Goal: Task Accomplishment & Management: Complete application form

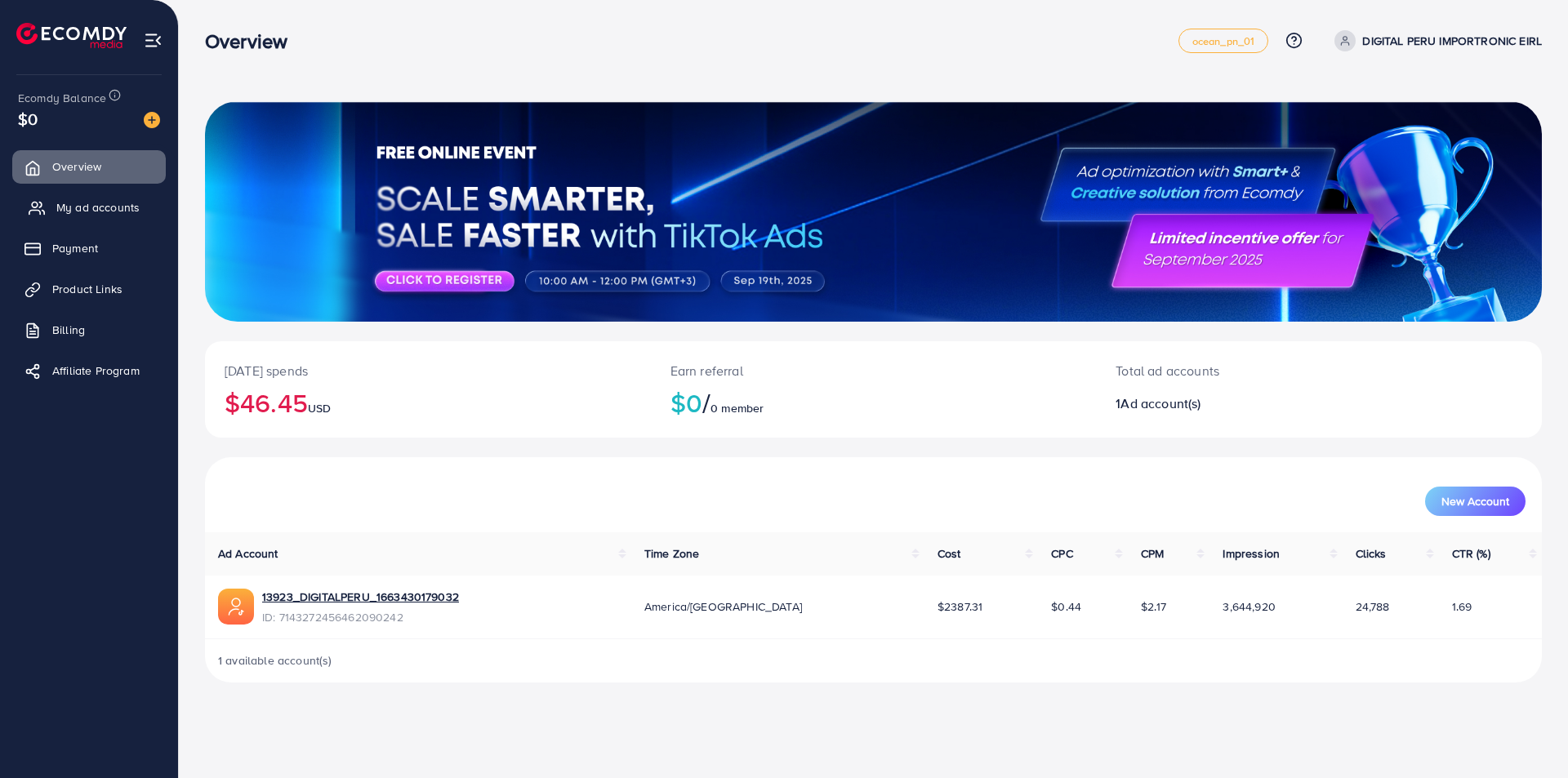
click at [101, 219] on link "My ad accounts" at bounding box center [89, 207] width 154 height 32
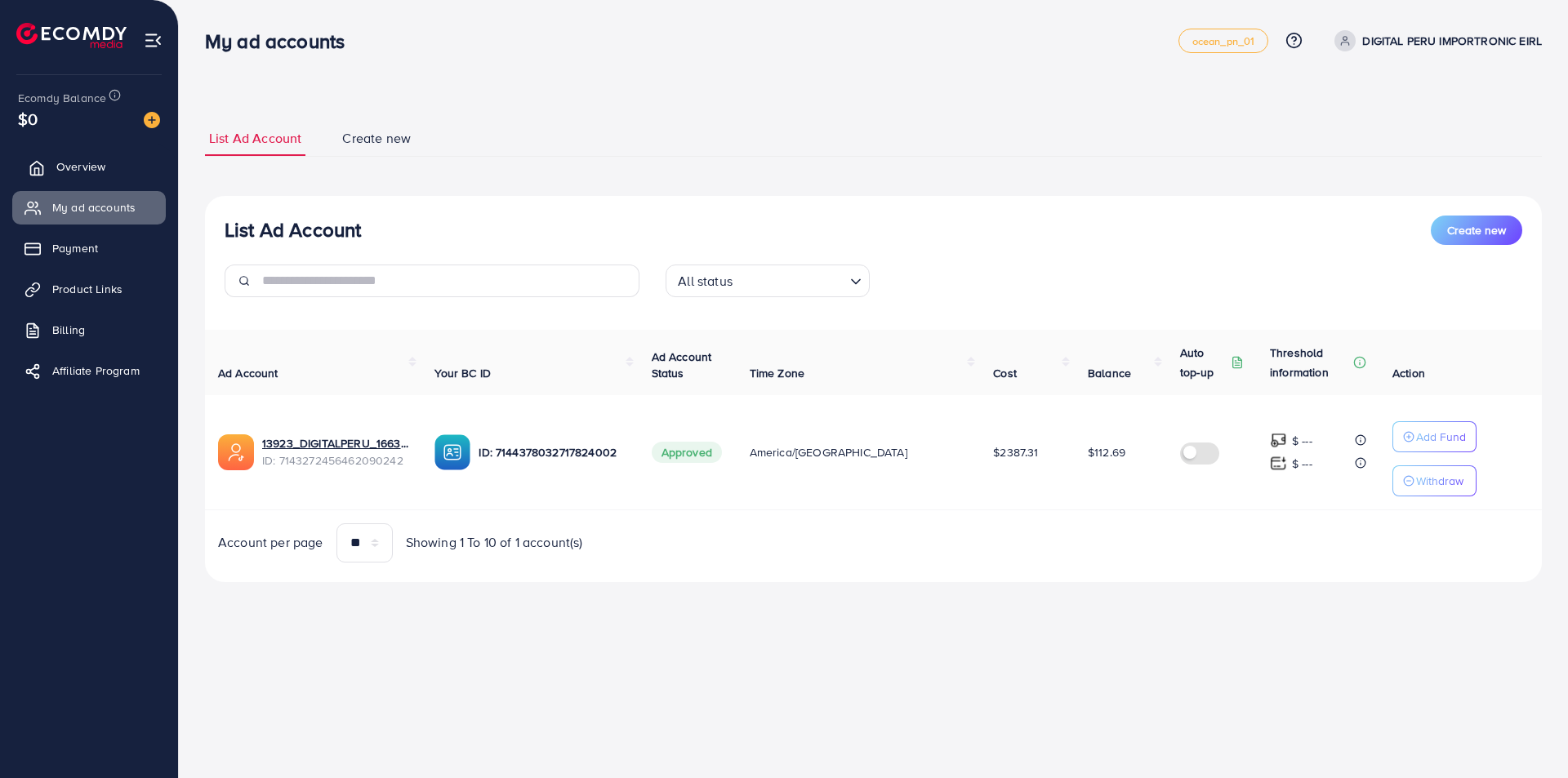
click at [62, 160] on span "Overview" at bounding box center [81, 167] width 49 height 17
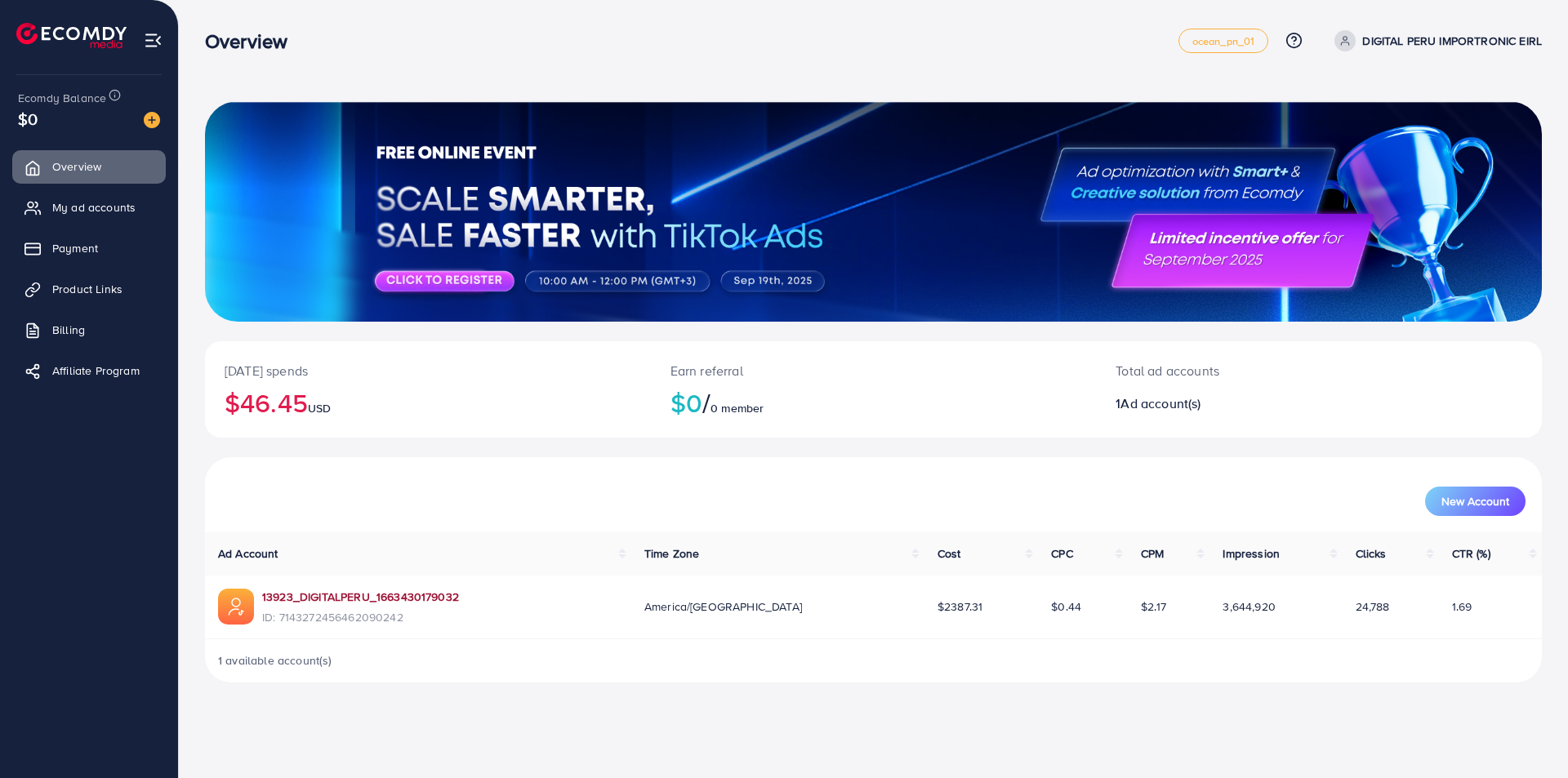
click at [414, 597] on link "13923_DIGITALPERU_1663430179032" at bounding box center [360, 597] width 197 height 17
click at [105, 204] on span "My ad accounts" at bounding box center [98, 208] width 83 height 17
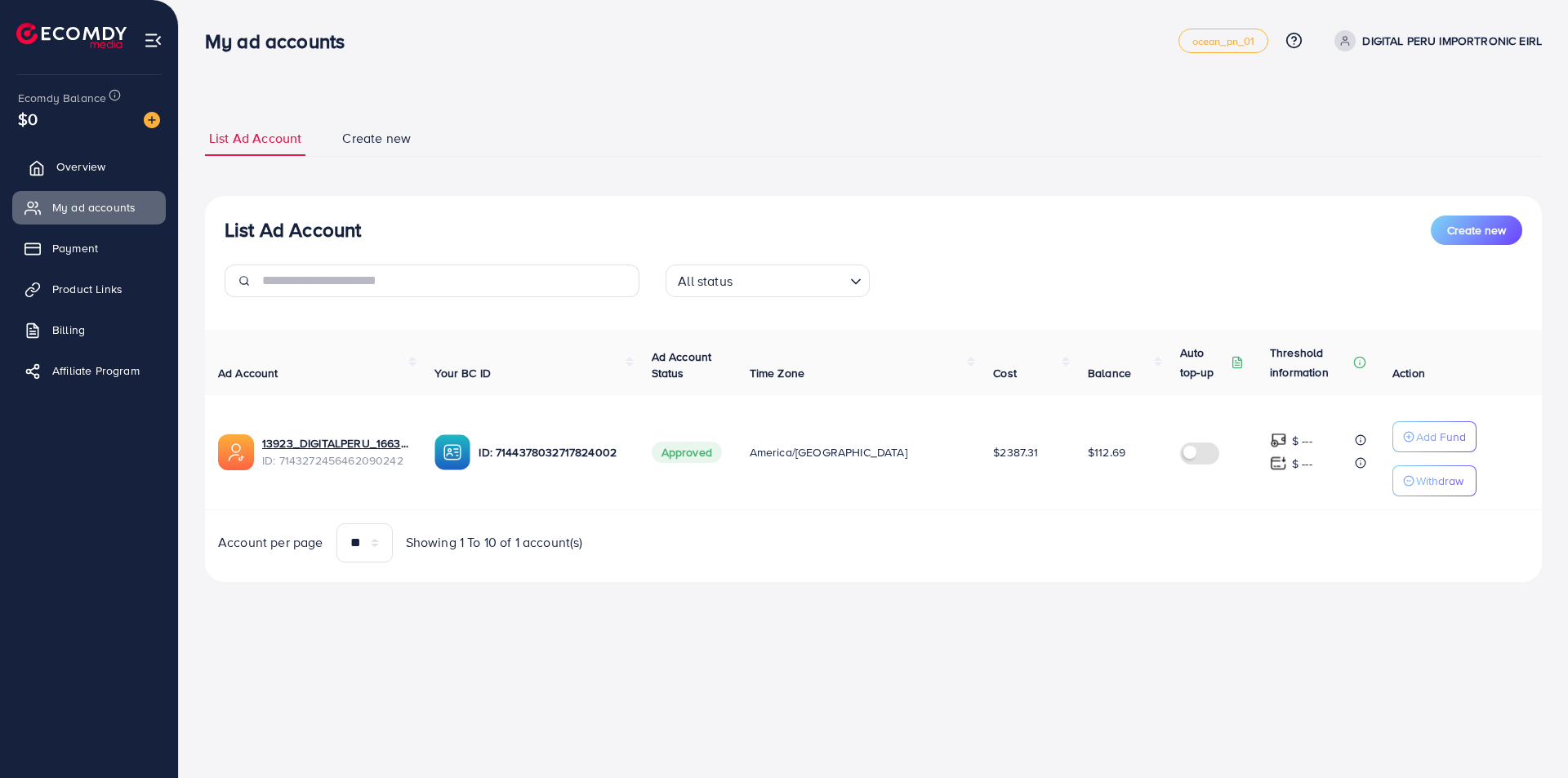
click at [84, 167] on span "Overview" at bounding box center [81, 167] width 49 height 17
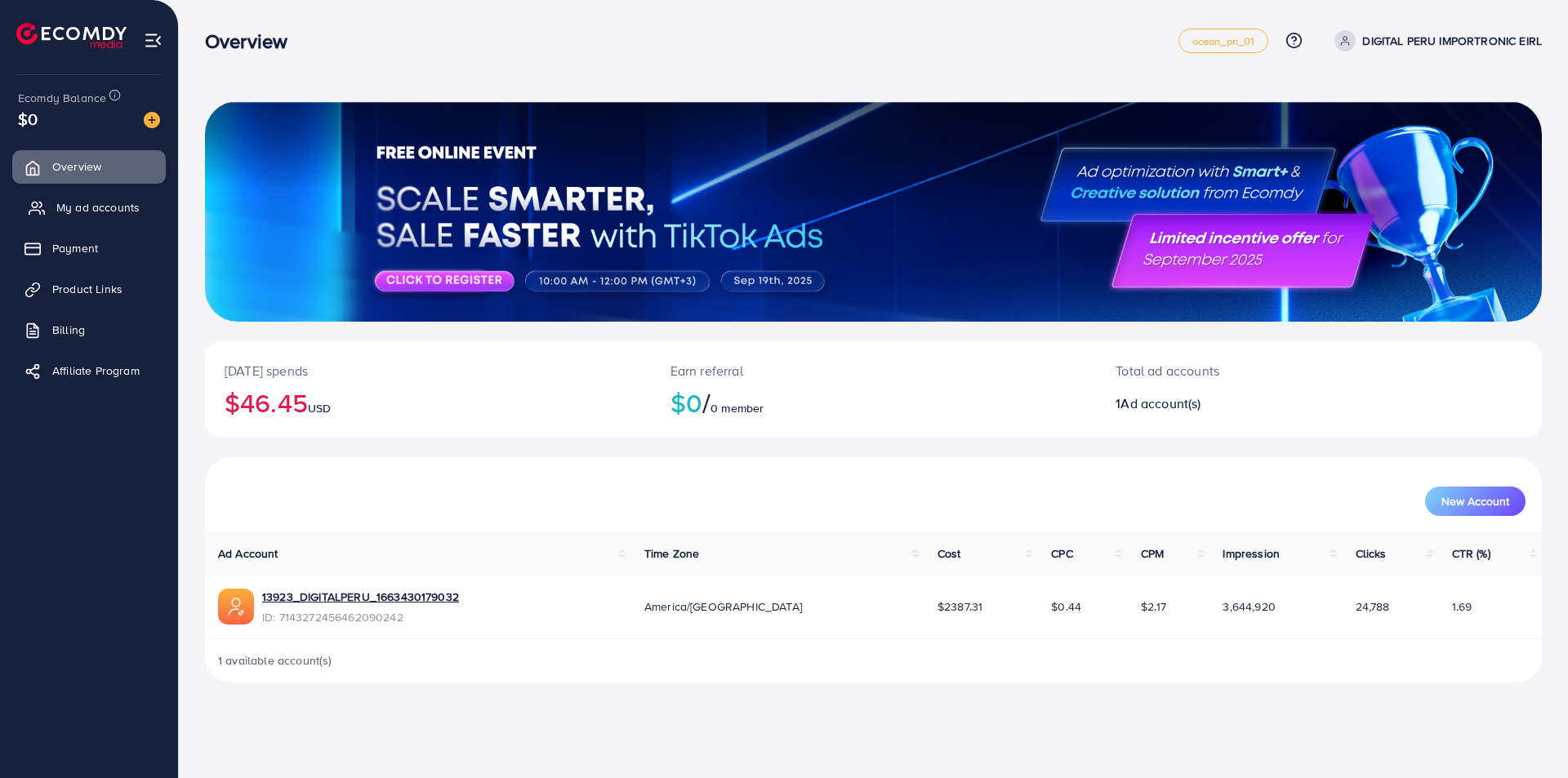
click at [101, 204] on span "My ad accounts" at bounding box center [98, 208] width 83 height 17
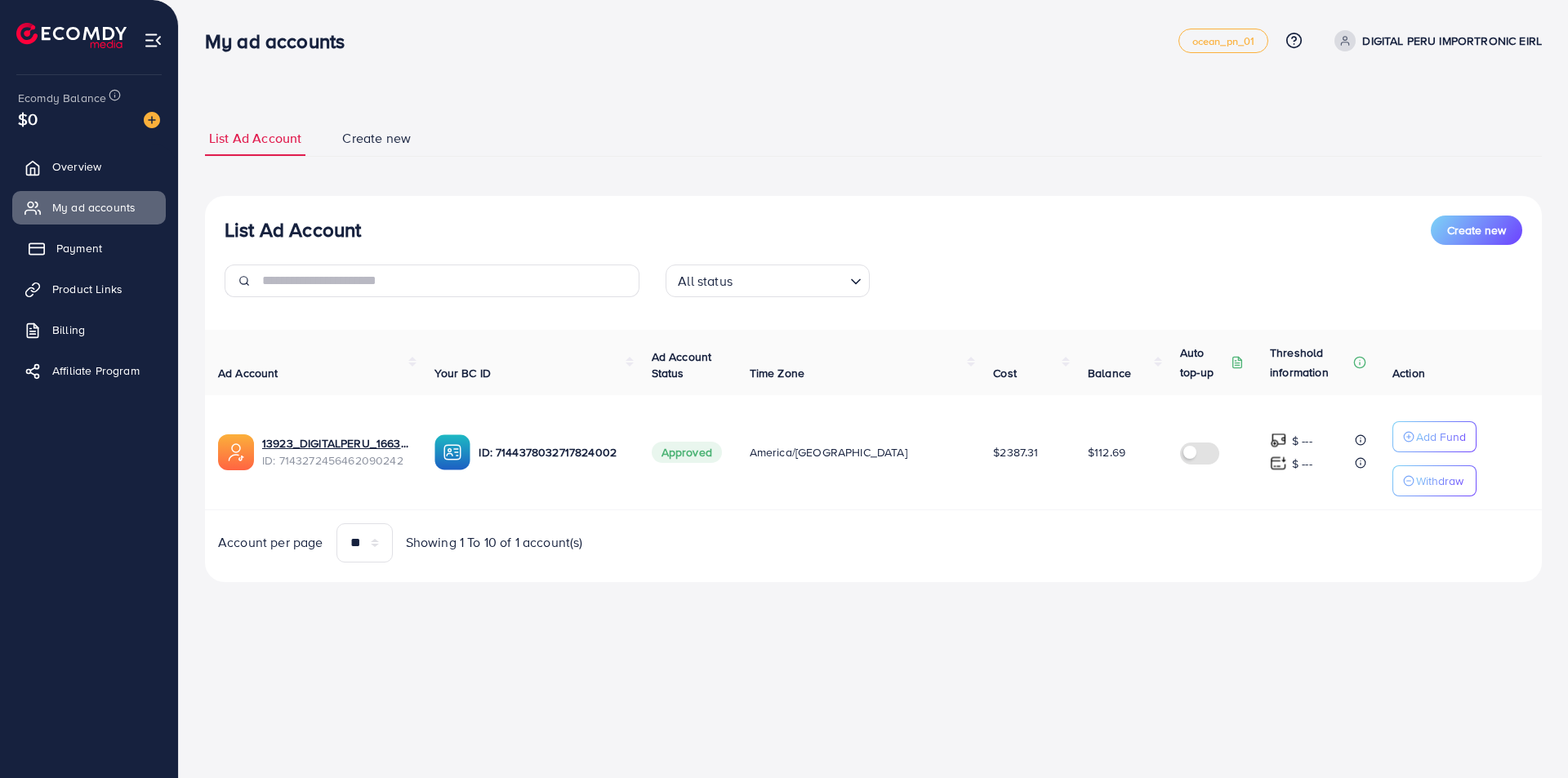
click at [80, 244] on span "Payment" at bounding box center [79, 249] width 46 height 17
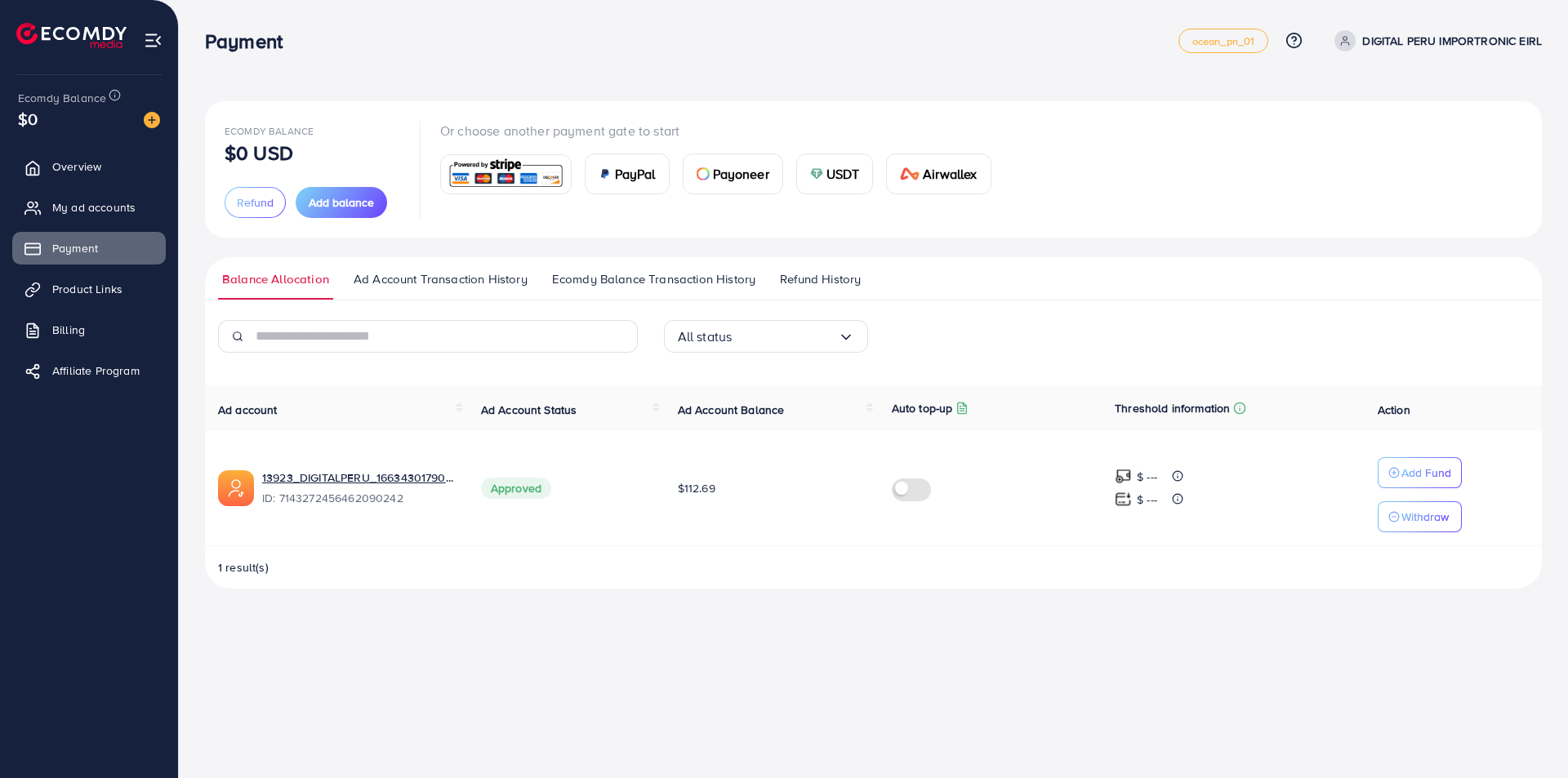
click at [417, 285] on span "Ad Account Transaction History" at bounding box center [440, 279] width 174 height 18
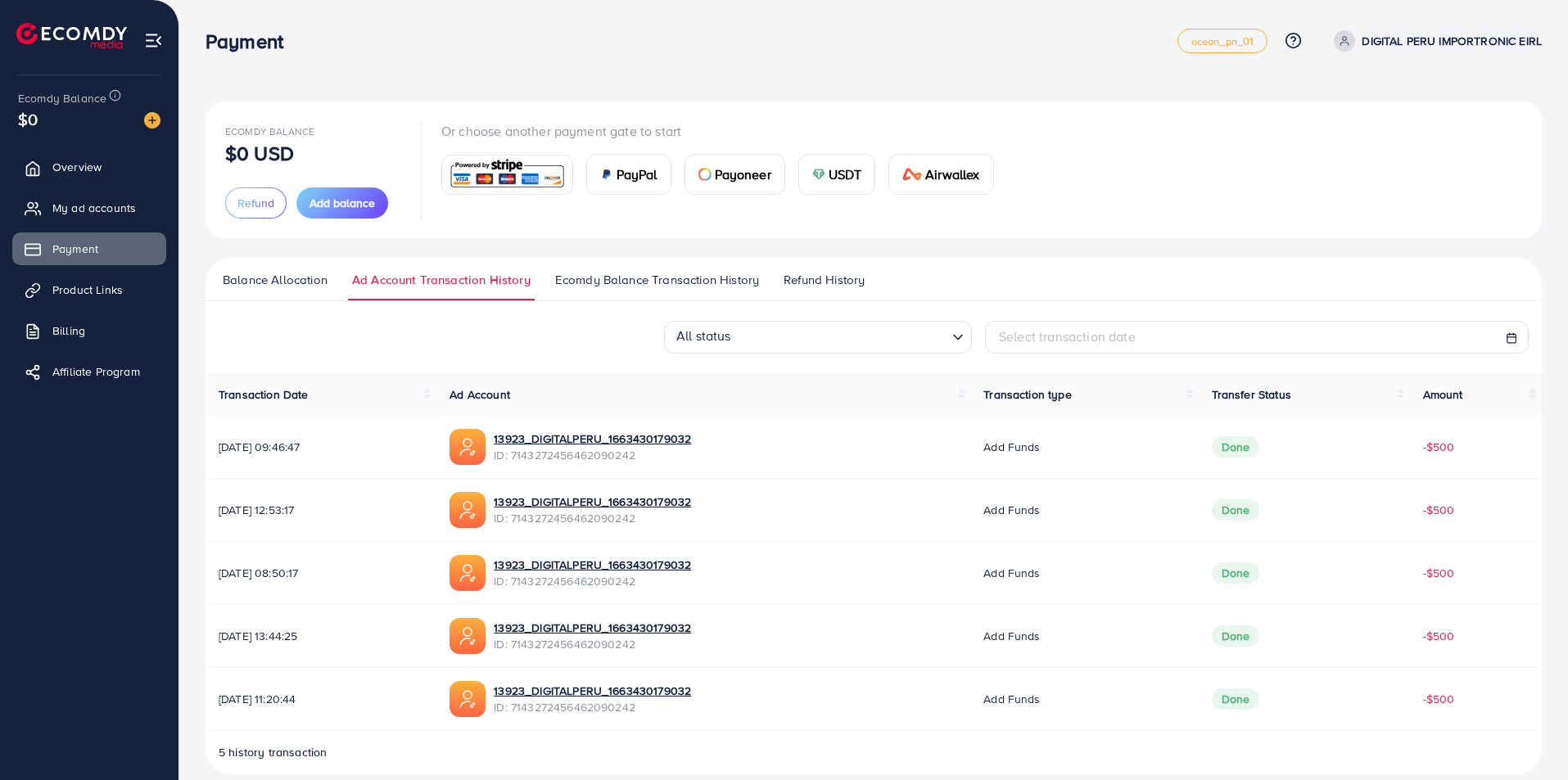
click at [620, 287] on span "Ecomdy Balance Transaction History" at bounding box center [657, 280] width 204 height 18
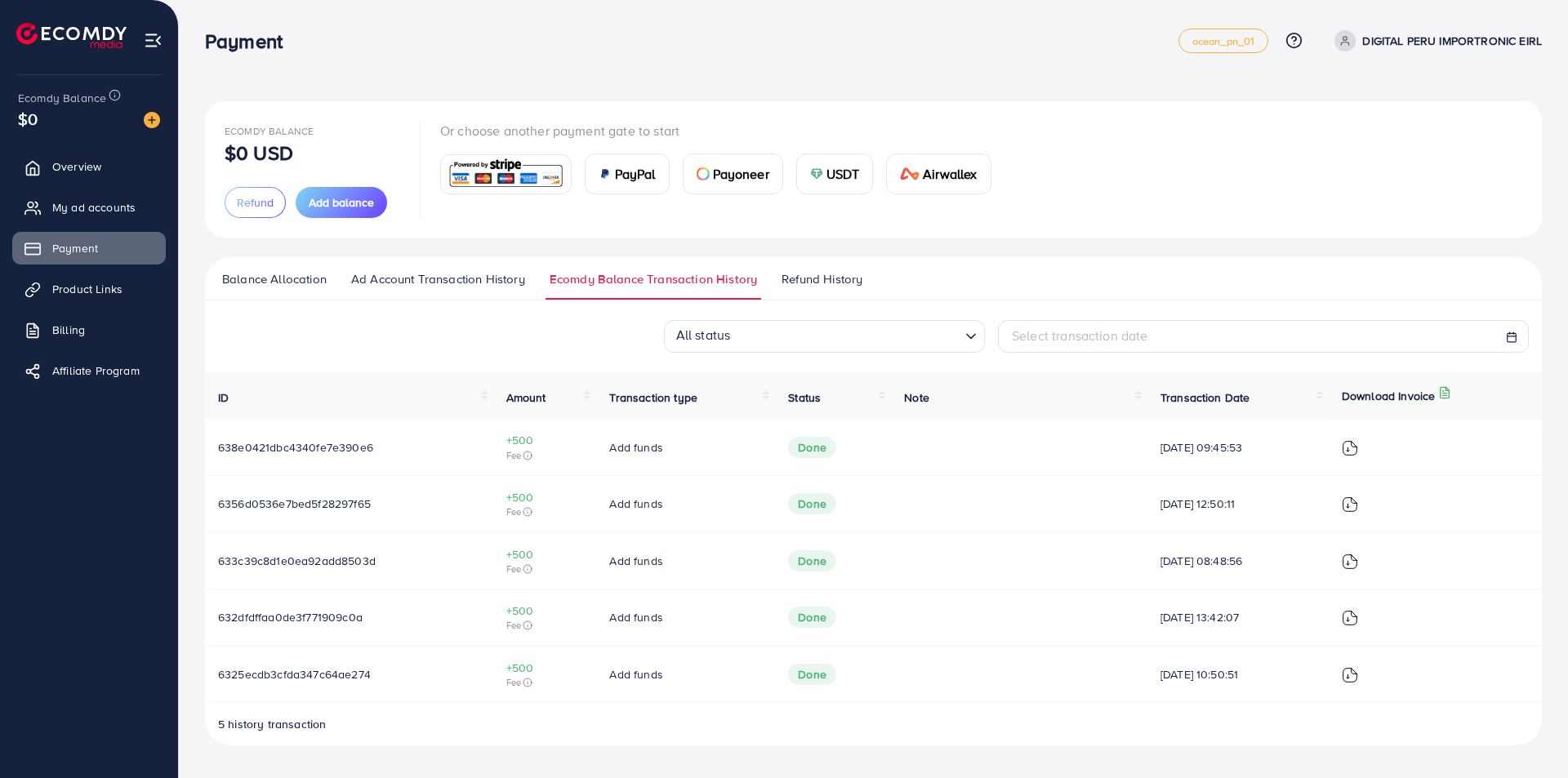
click at [284, 284] on span "Balance Allocation" at bounding box center [274, 279] width 105 height 18
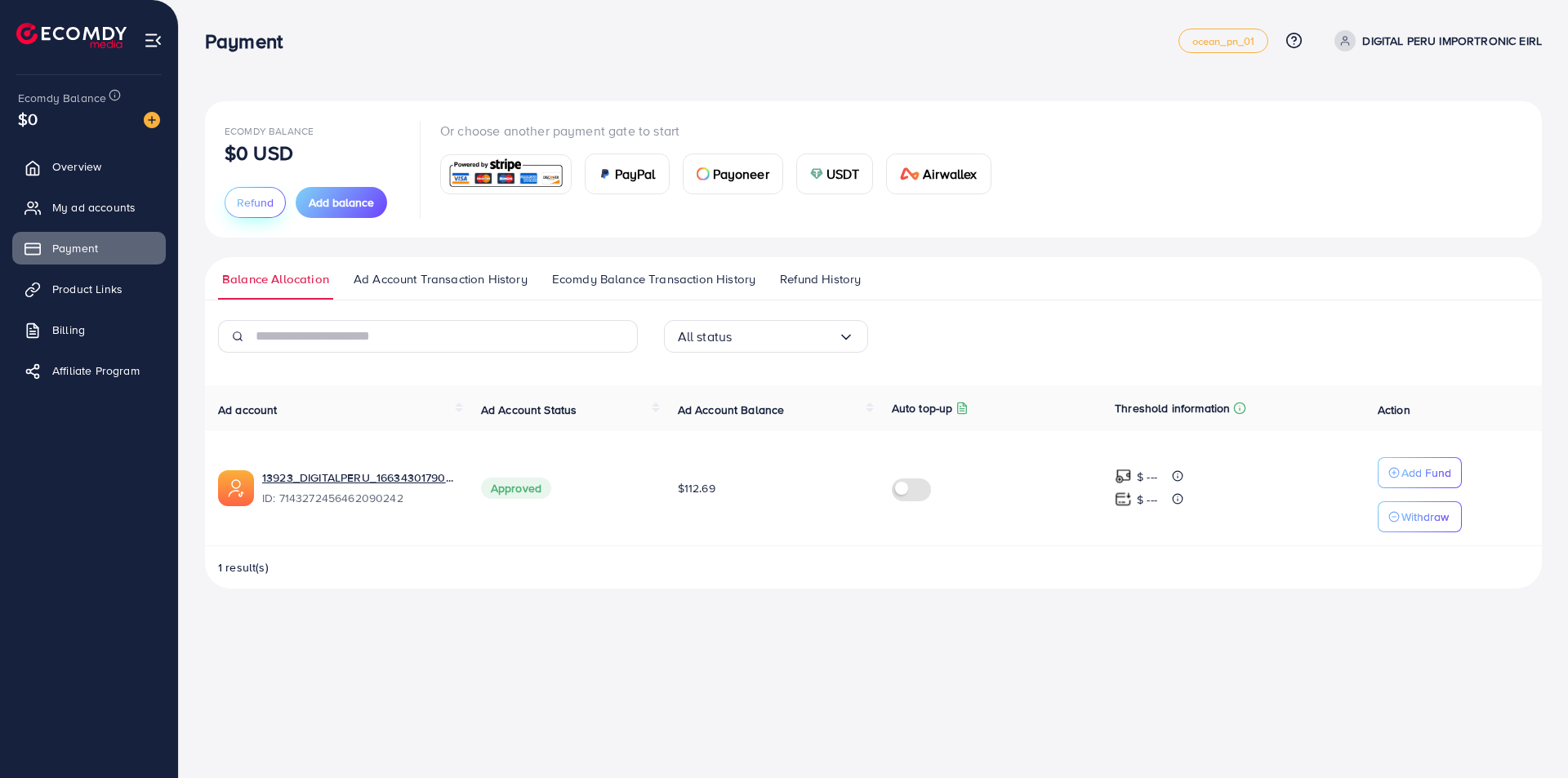
click at [269, 210] on button "Refund" at bounding box center [255, 202] width 62 height 31
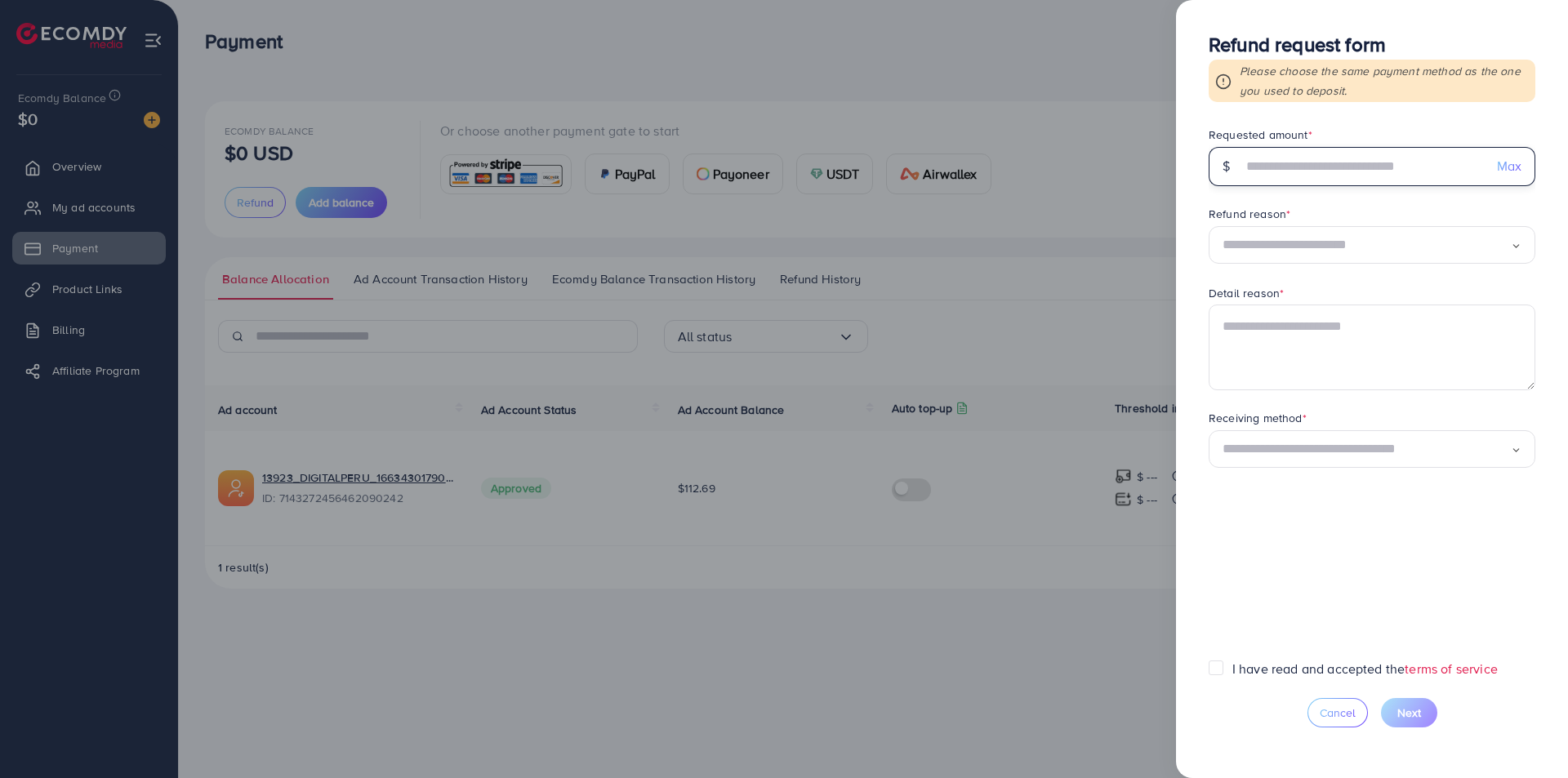
click at [1349, 170] on input "text" at bounding box center [1363, 166] width 242 height 39
click at [1431, 436] on div "Receiving method * Loading..." at bounding box center [1371, 440] width 327 height 60
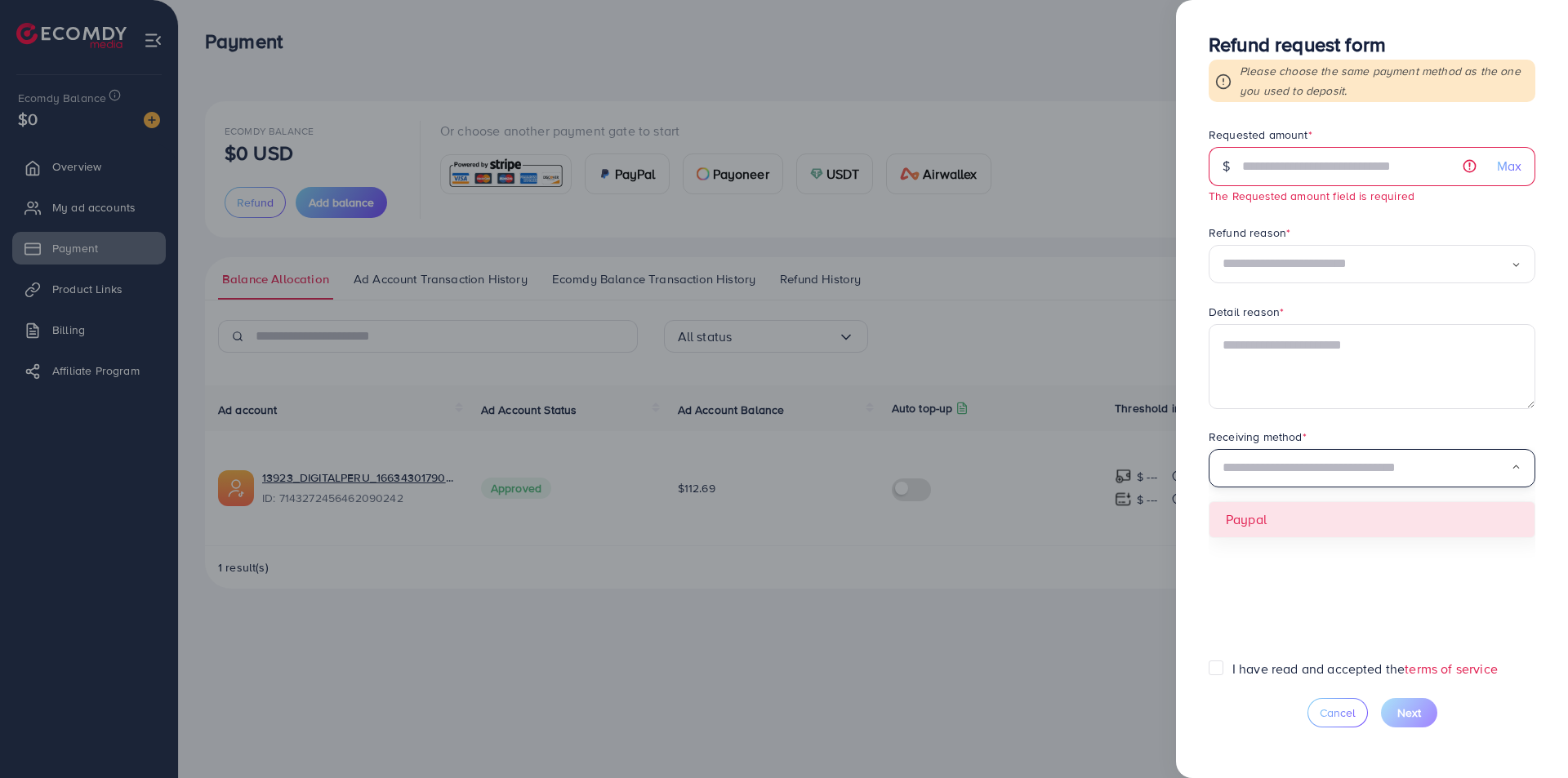
click at [1437, 465] on input "Search for option" at bounding box center [1366, 468] width 288 height 25
click at [1289, 159] on input "text" at bounding box center [1363, 166] width 242 height 39
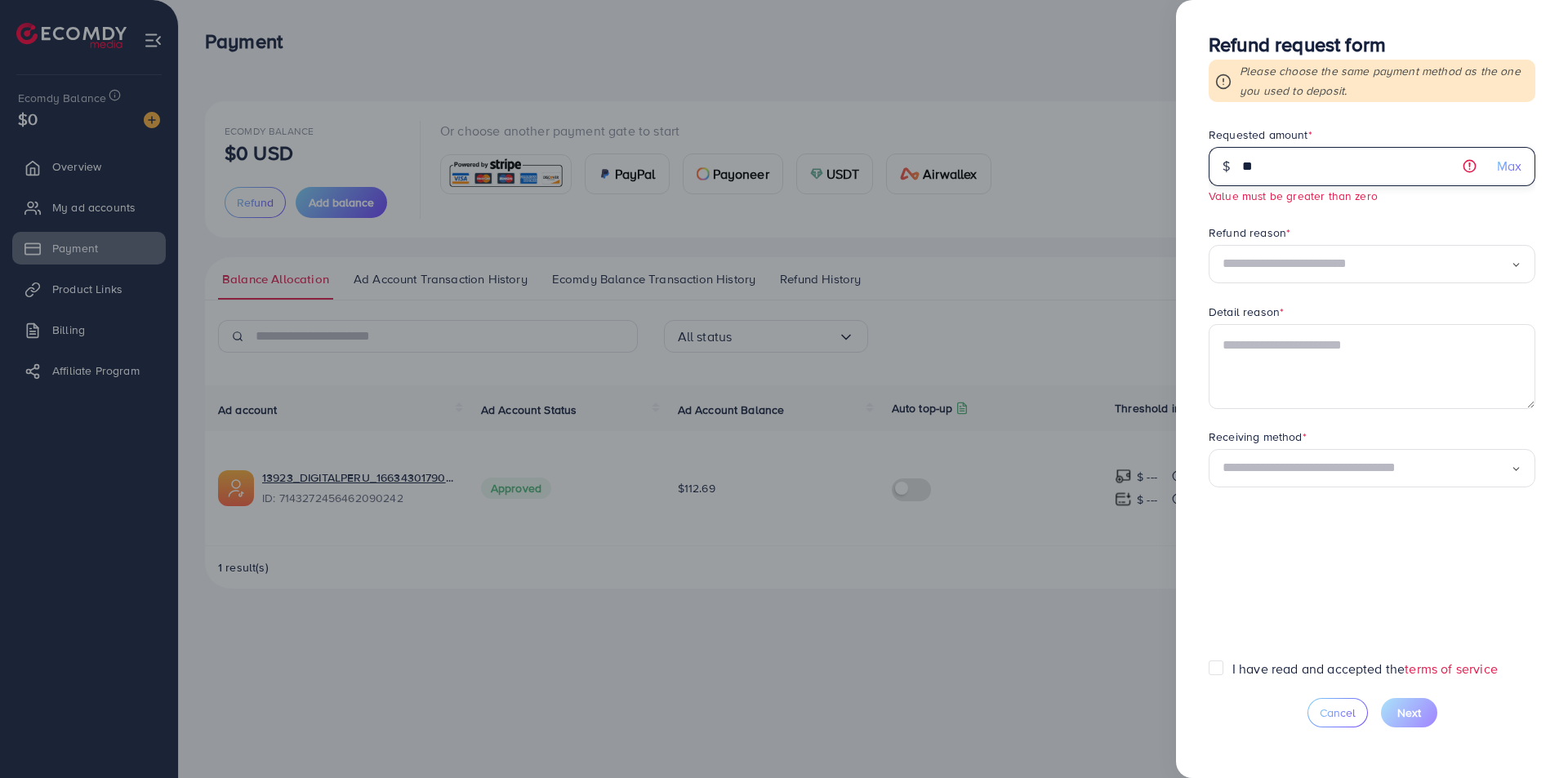
type input "*"
click at [1357, 166] on input "*" at bounding box center [1363, 166] width 242 height 39
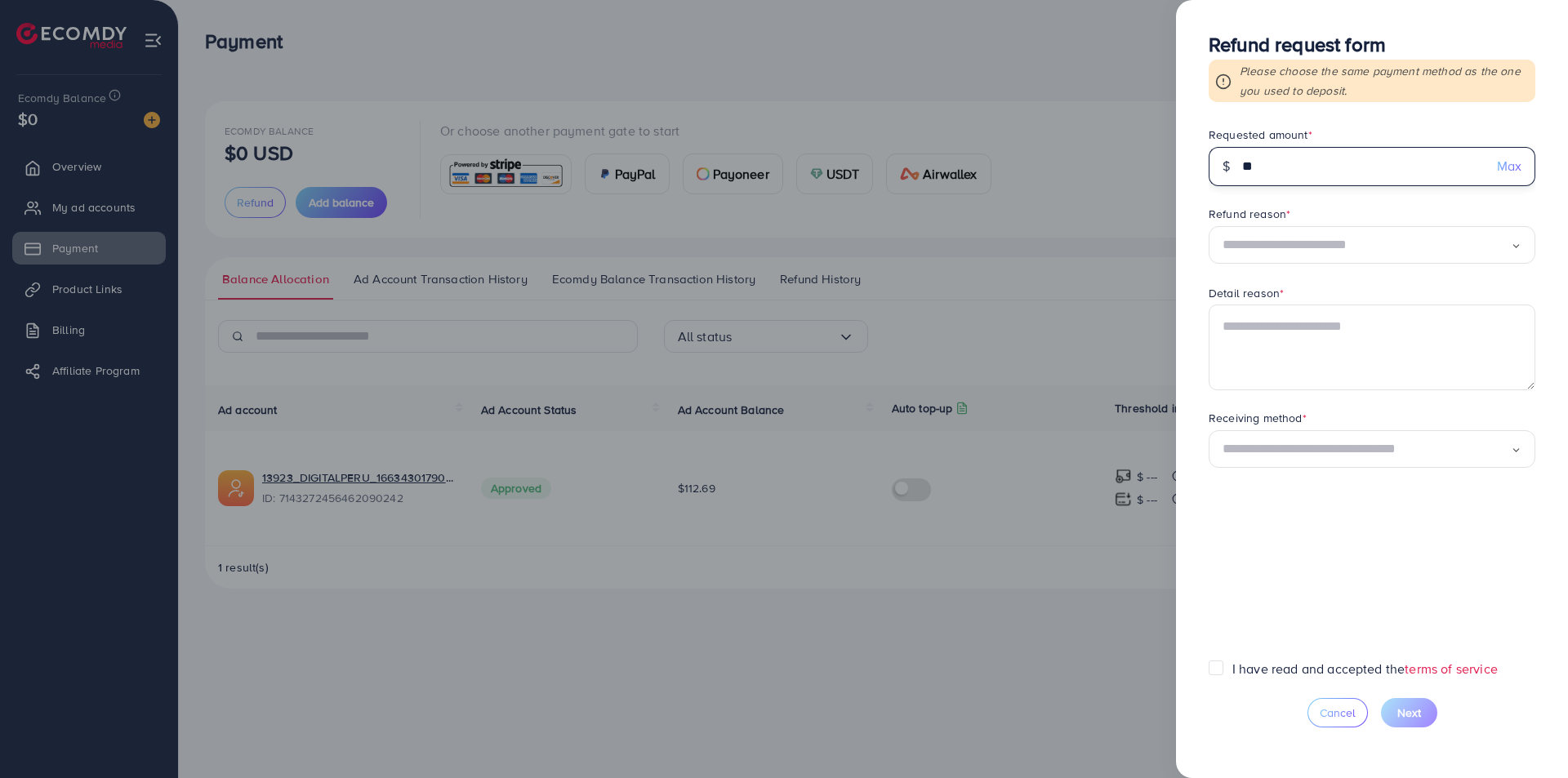
type input "*"
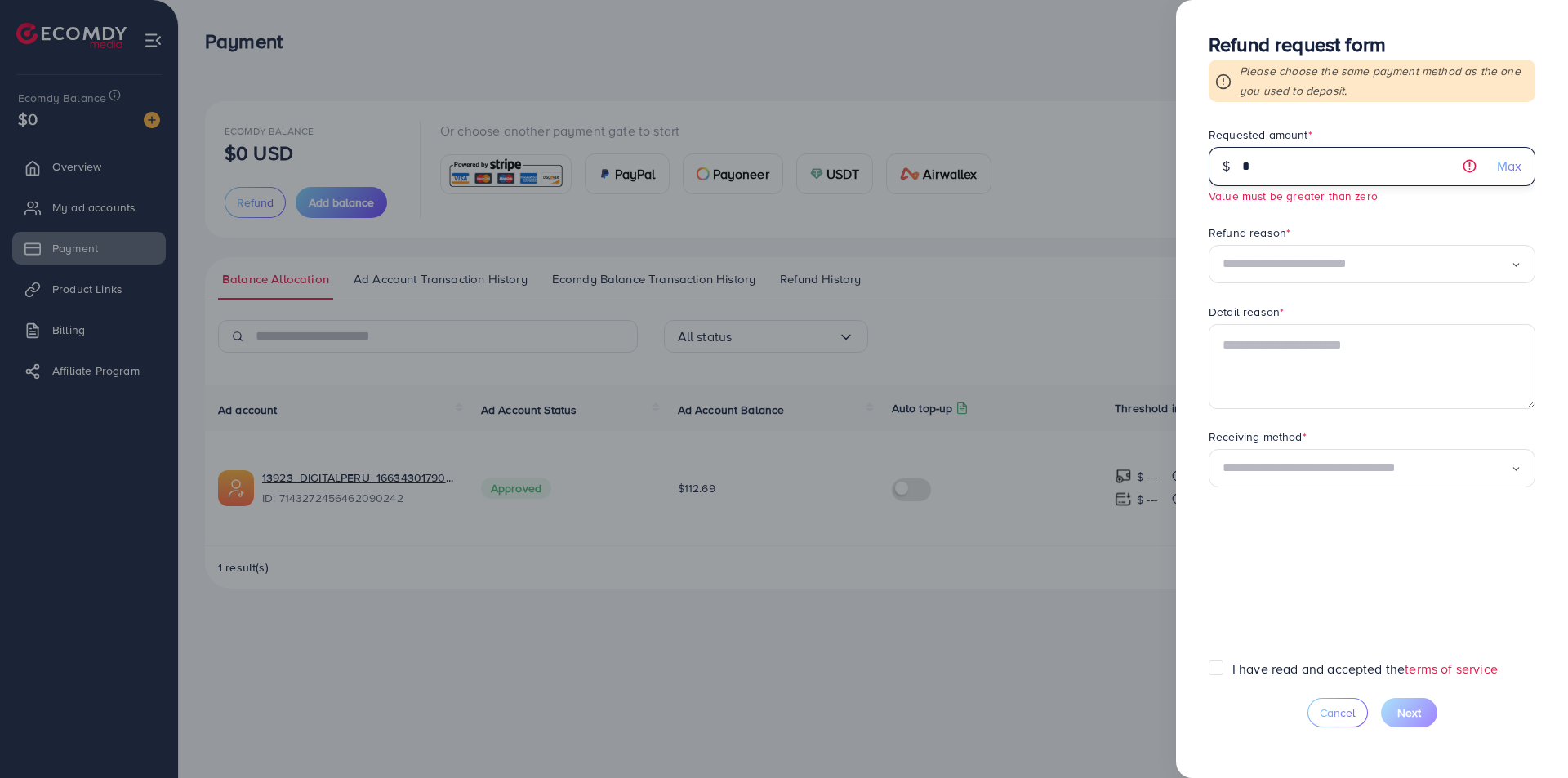
click at [1279, 152] on input "*" at bounding box center [1363, 166] width 242 height 39
click at [1283, 155] on input "*" at bounding box center [1363, 166] width 242 height 39
click at [1281, 163] on input "*" at bounding box center [1363, 166] width 242 height 39
drag, startPoint x: 1280, startPoint y: 165, endPoint x: 1223, endPoint y: 163, distance: 57.0
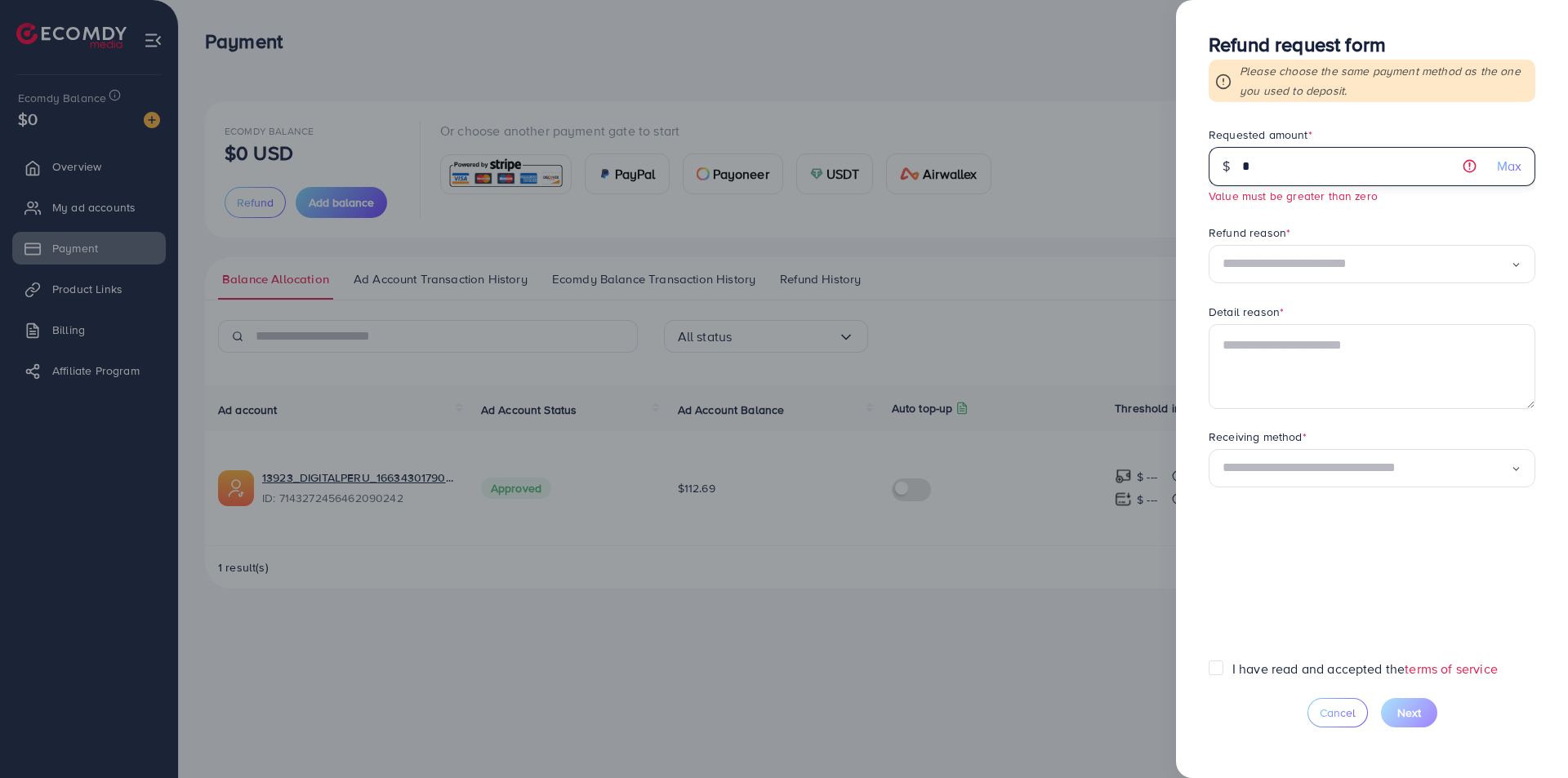
click at [1223, 163] on div "$ * Max" at bounding box center [1371, 166] width 327 height 39
click at [1383, 480] on input "Search for option" at bounding box center [1366, 468] width 288 height 25
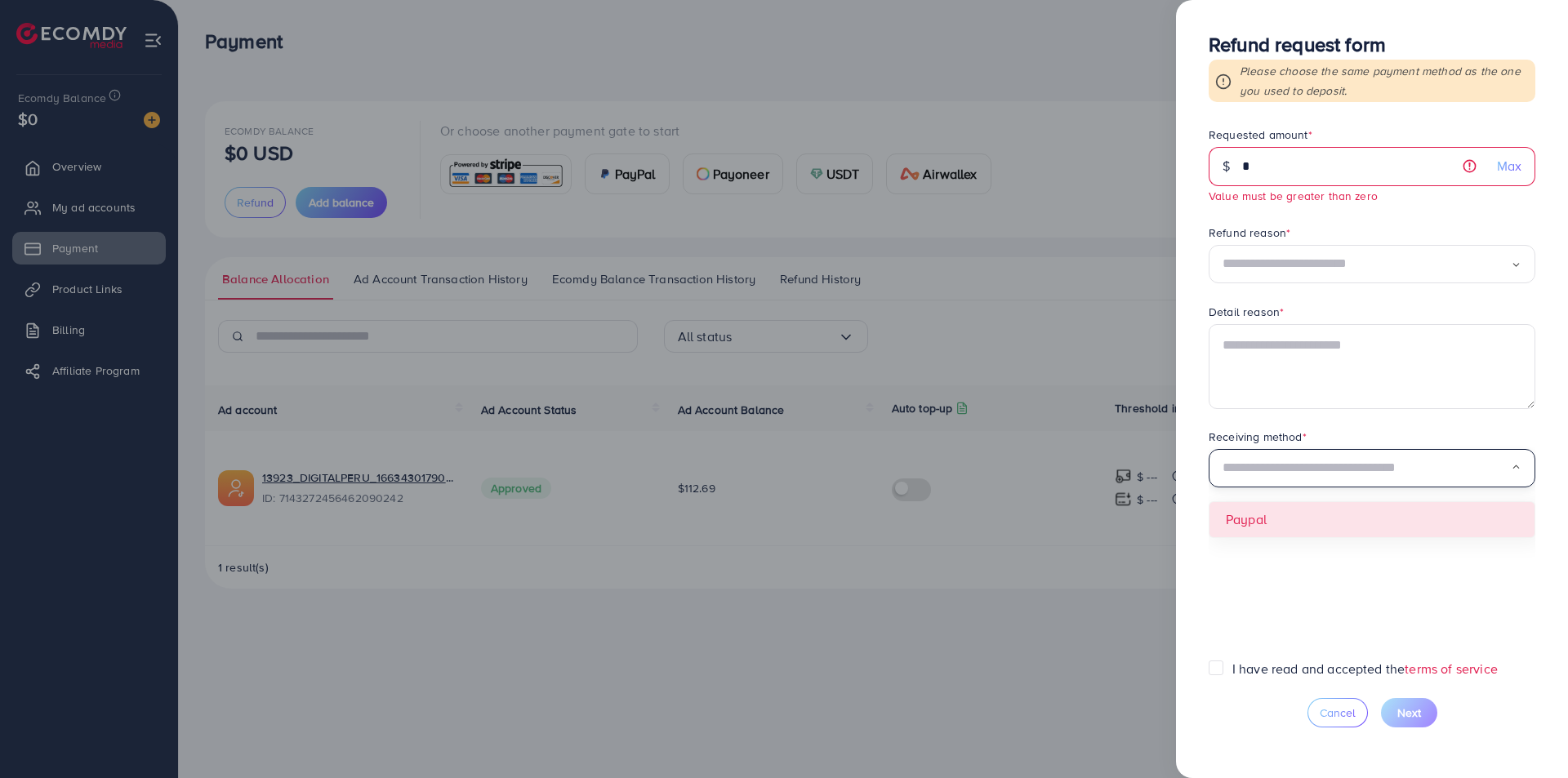
click at [1371, 525] on form "Requested amount * $ * Max Value must be greater than zero Refund reason * Load…" at bounding box center [1371, 392] width 327 height 533
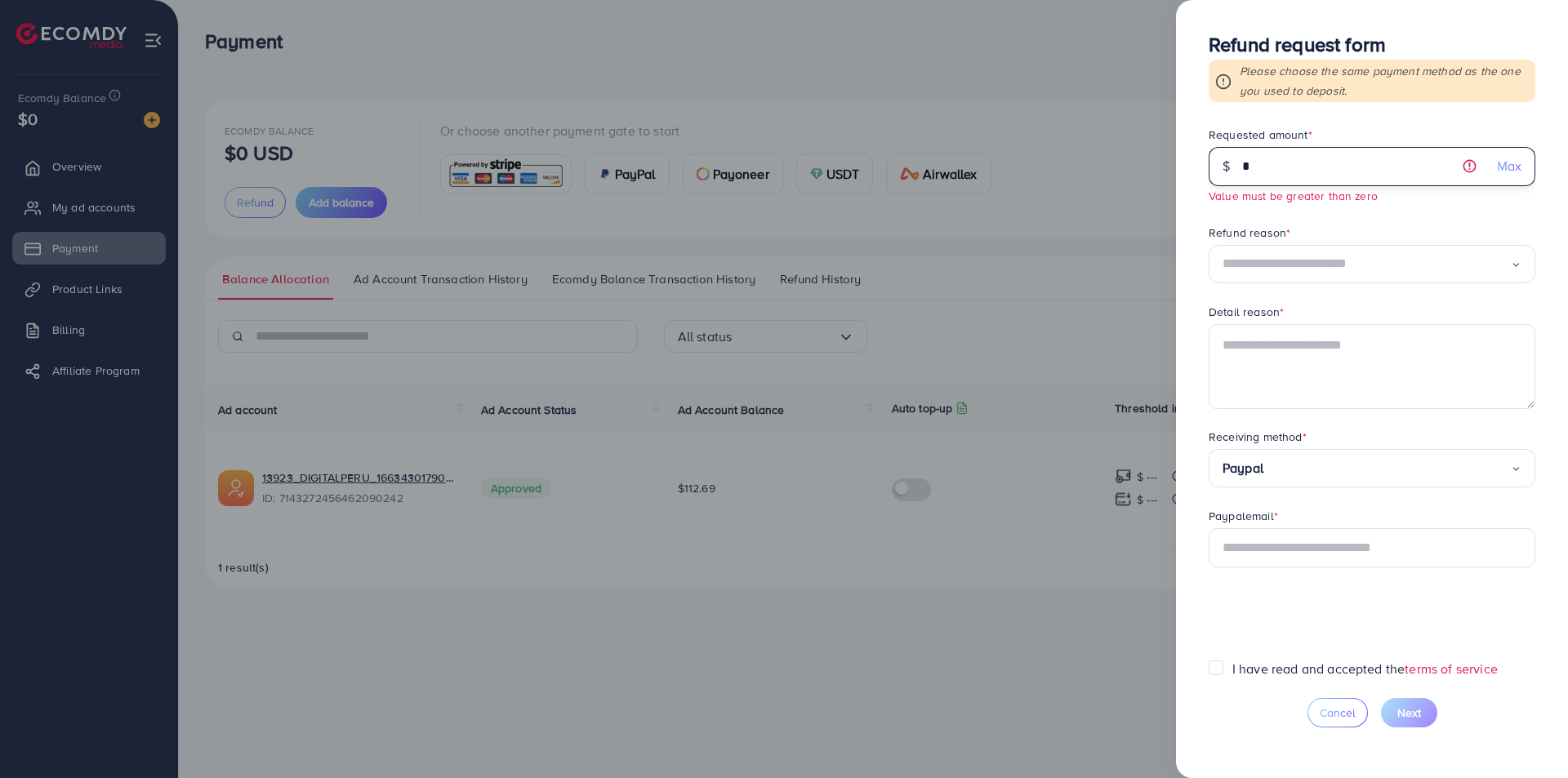
click at [1315, 150] on input "*" at bounding box center [1363, 166] width 242 height 39
type input "*"
click at [1472, 163] on input "*" at bounding box center [1363, 166] width 242 height 39
click at [1472, 165] on input "*" at bounding box center [1363, 166] width 242 height 39
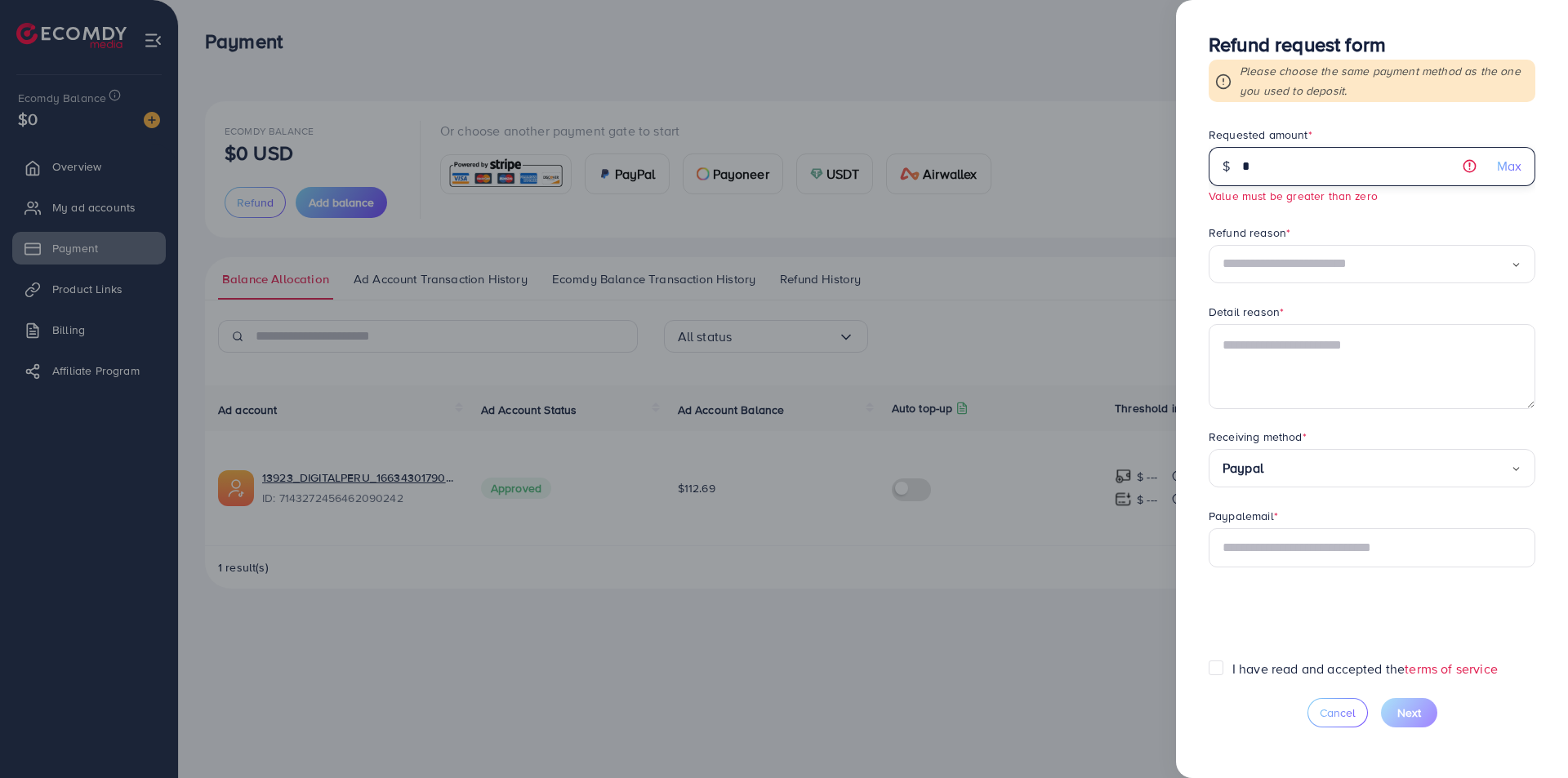
click at [1472, 165] on input "*" at bounding box center [1363, 166] width 242 height 39
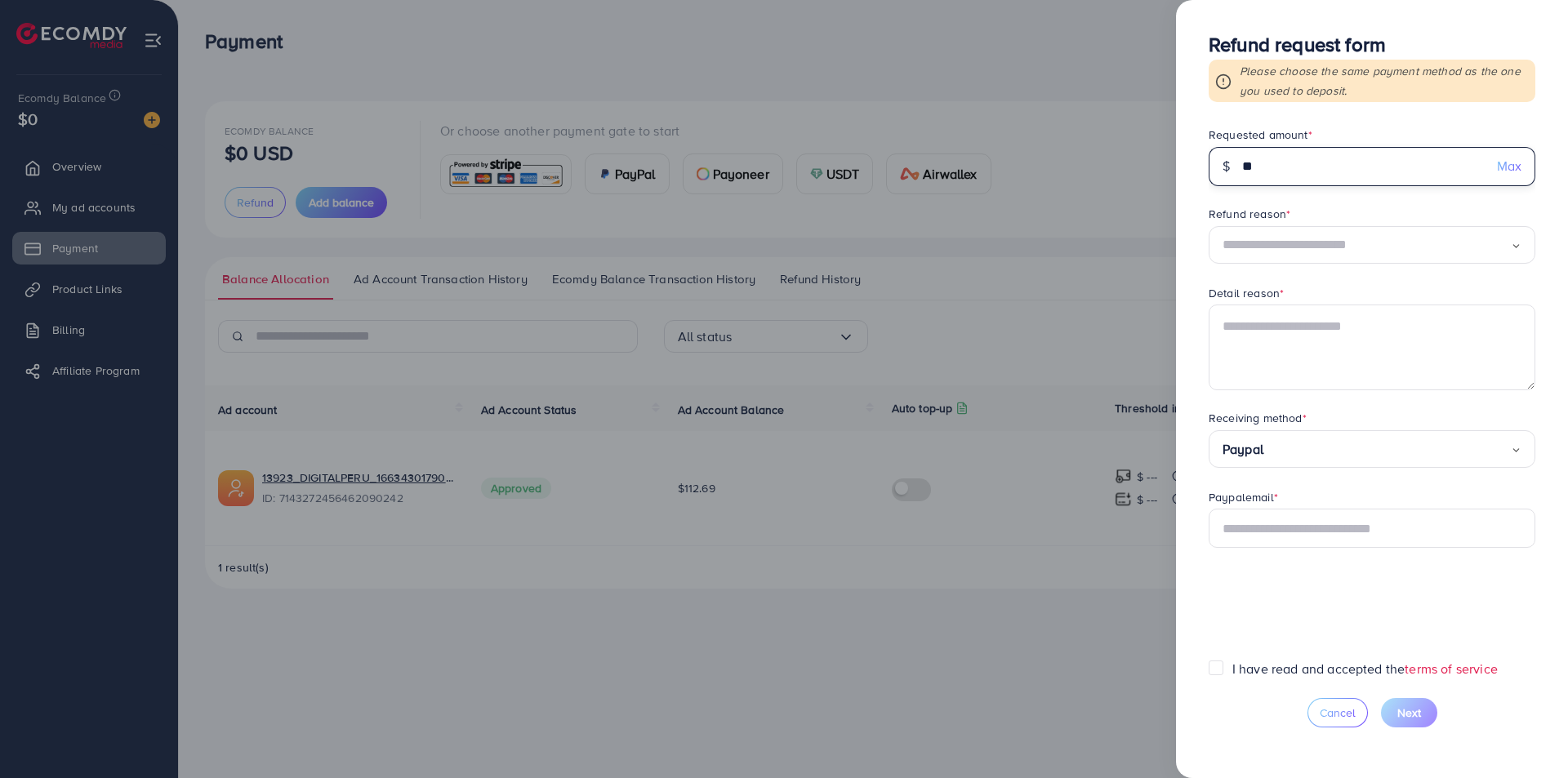
type input "*"
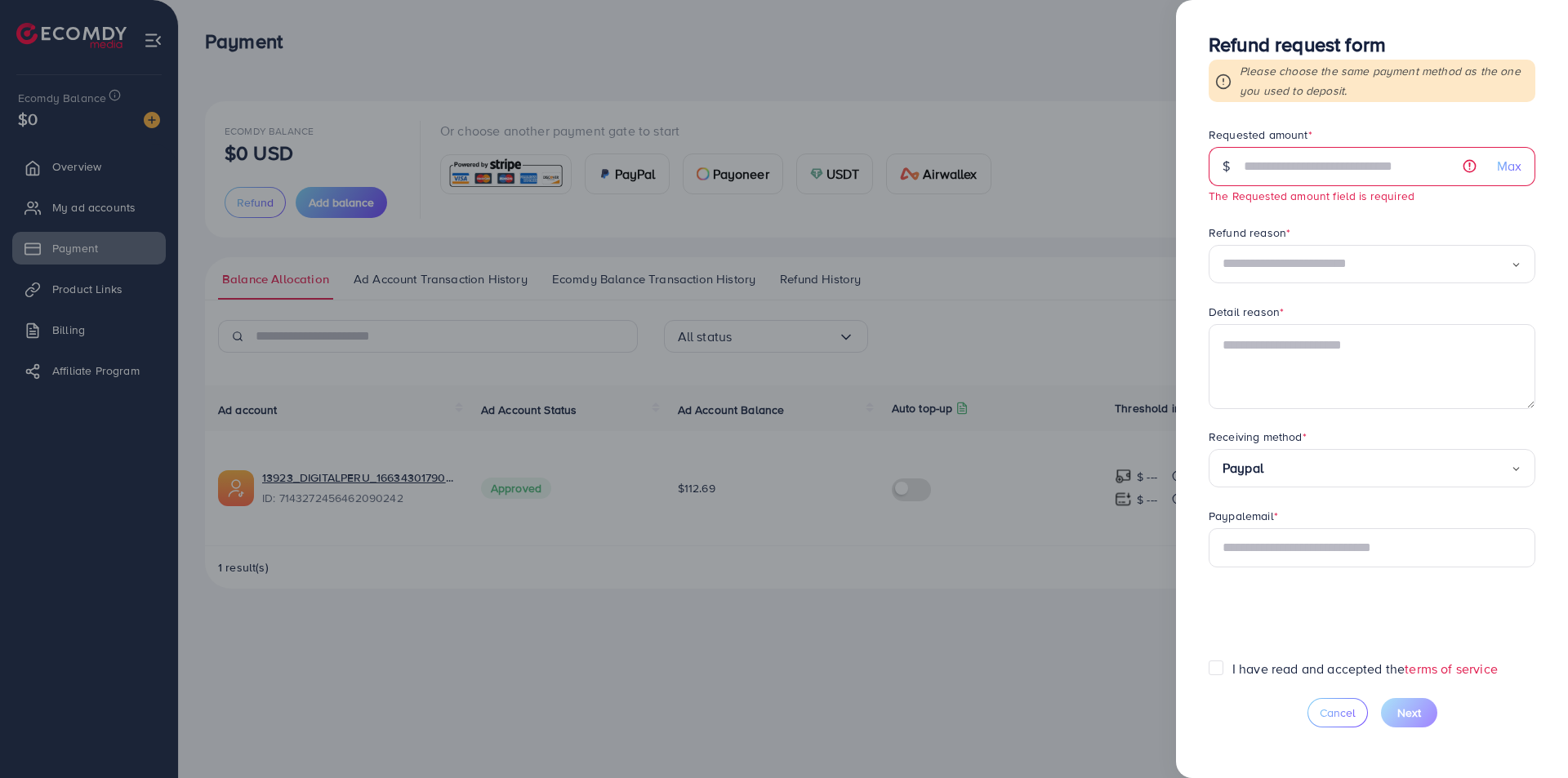
click at [1329, 261] on input "Search for option" at bounding box center [1366, 263] width 288 height 25
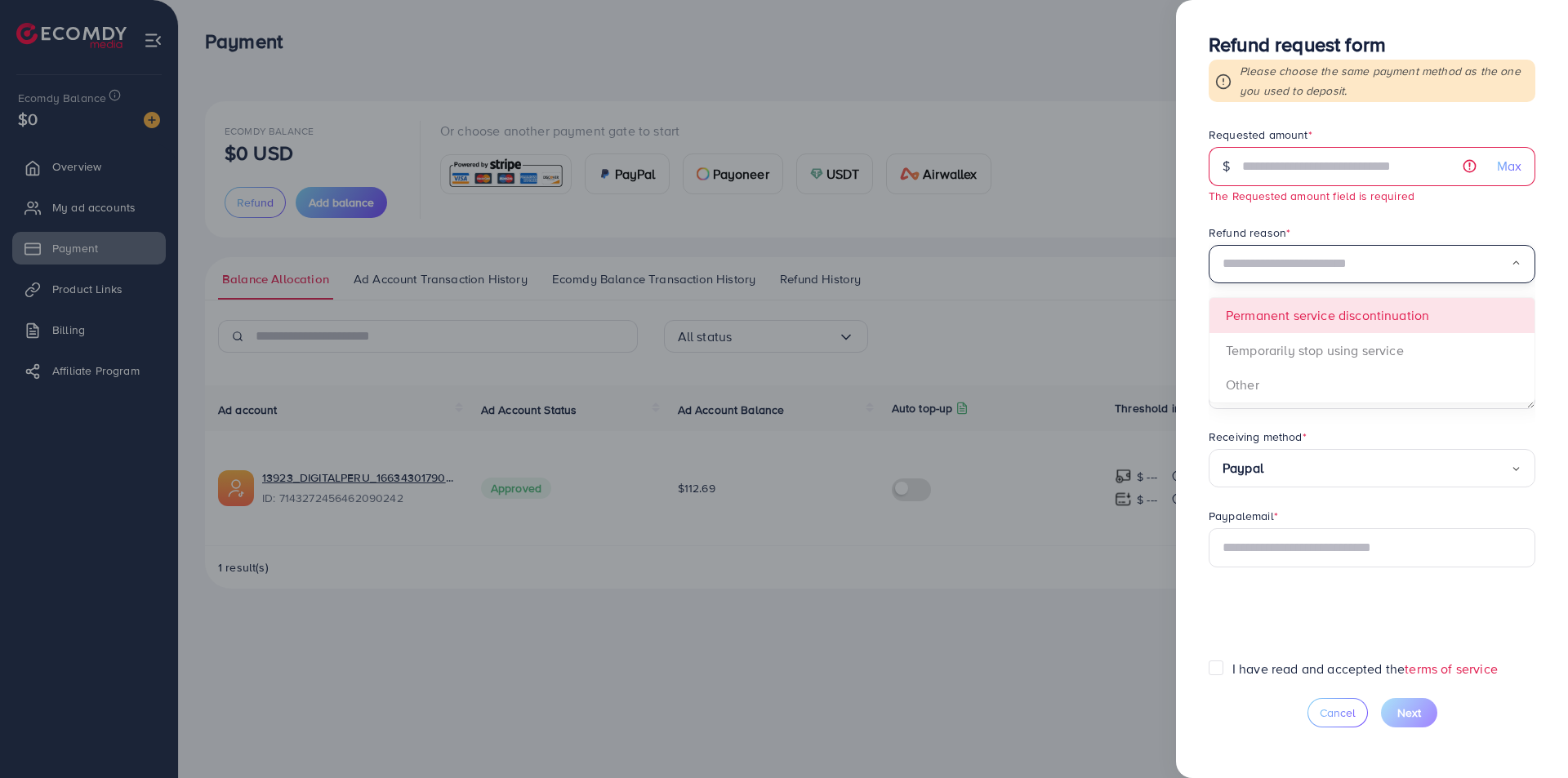
click at [1350, 284] on span "Loading... Permanent service discontinuation Temporarily stop using service Oth…" at bounding box center [1371, 264] width 327 height 39
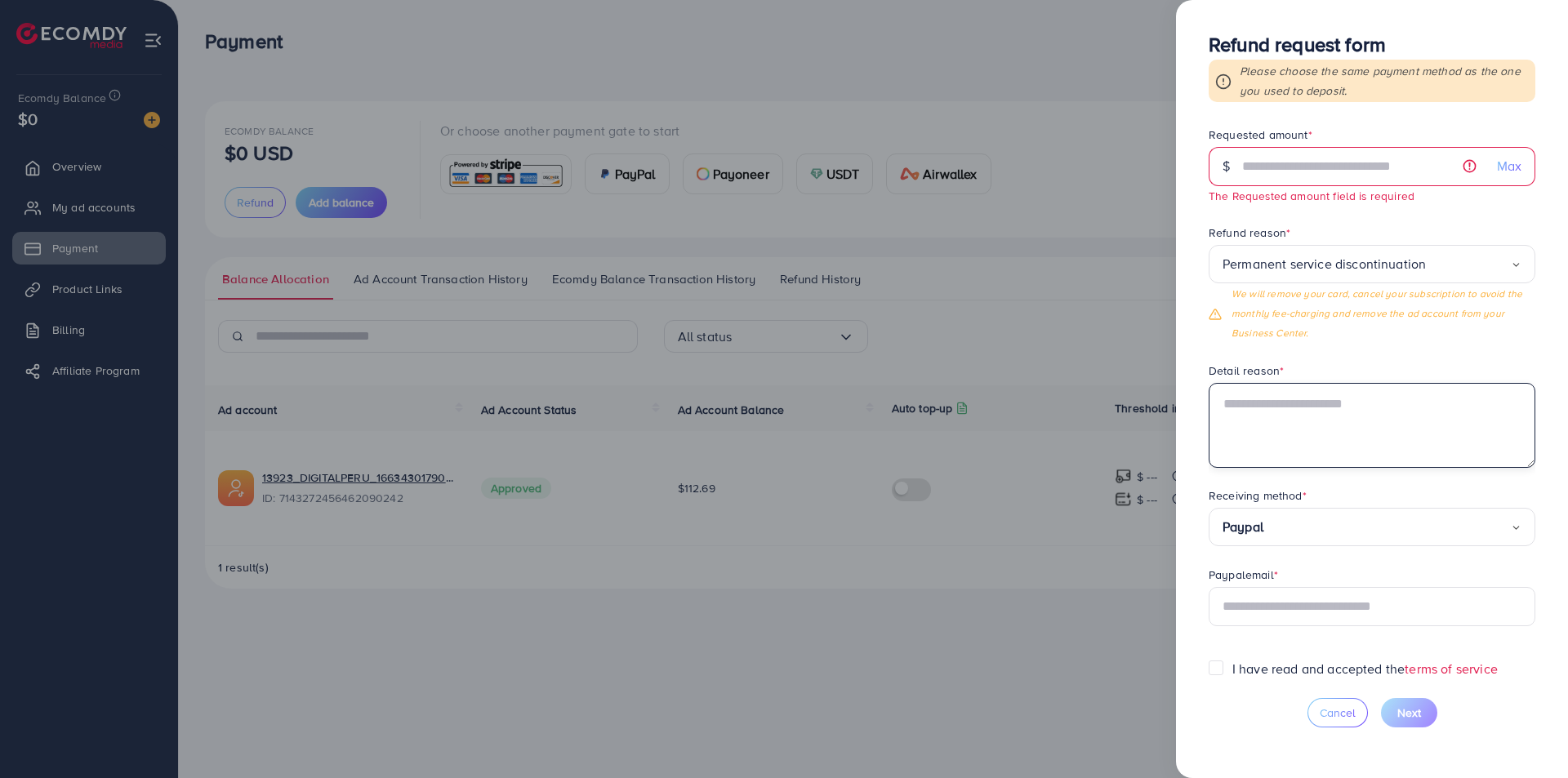
click at [1319, 410] on textarea at bounding box center [1371, 426] width 327 height 85
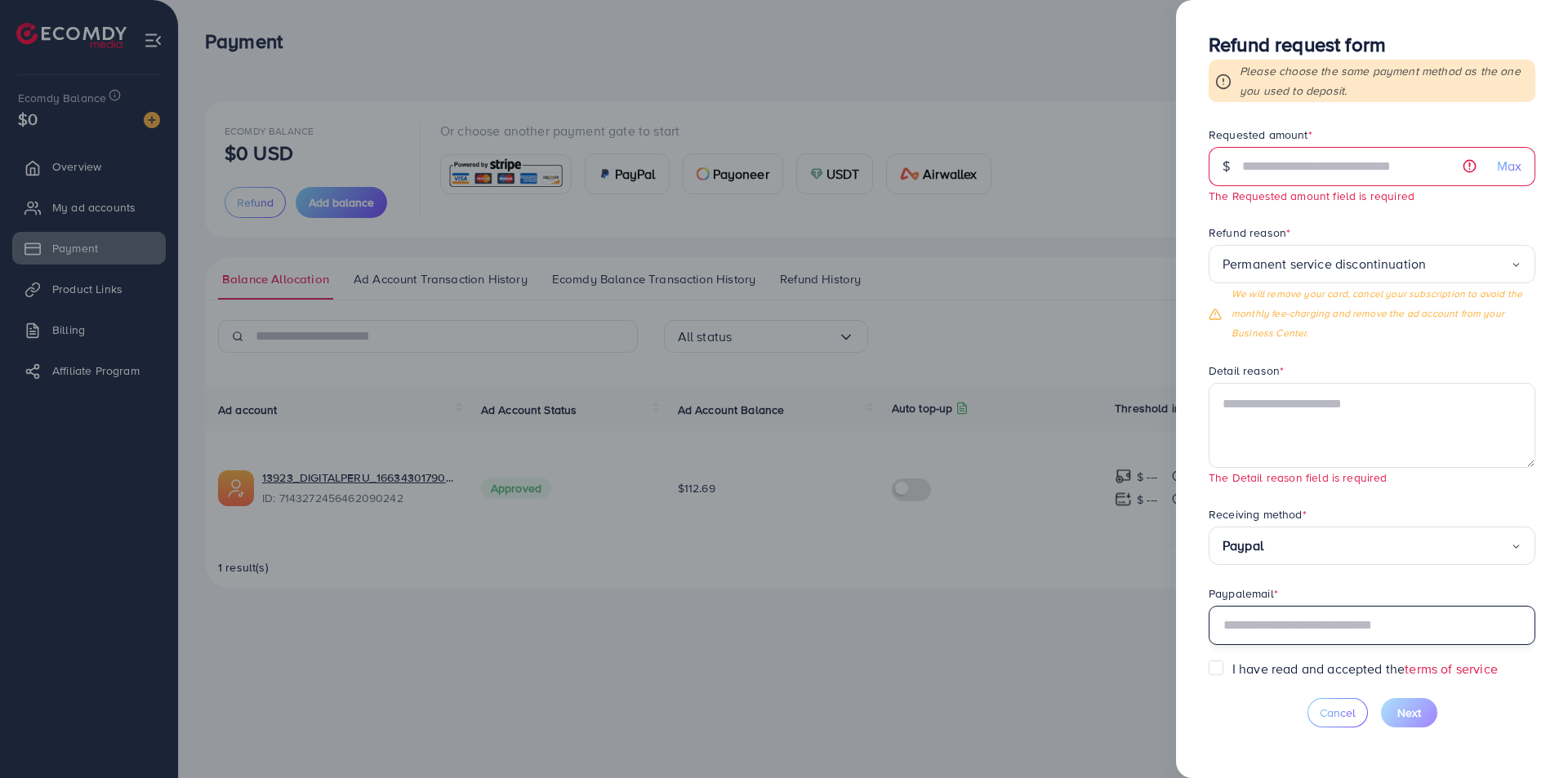
click at [1292, 608] on input "text" at bounding box center [1371, 625] width 327 height 39
drag, startPoint x: 1344, startPoint y: 627, endPoint x: 1314, endPoint y: 625, distance: 30.1
click at [1314, 625] on input "**********" at bounding box center [1371, 625] width 327 height 39
click at [1232, 667] on label "I have read and accepted the terms of service" at bounding box center [1364, 669] width 265 height 19
click at [1367, 625] on input "**********" at bounding box center [1371, 625] width 327 height 39
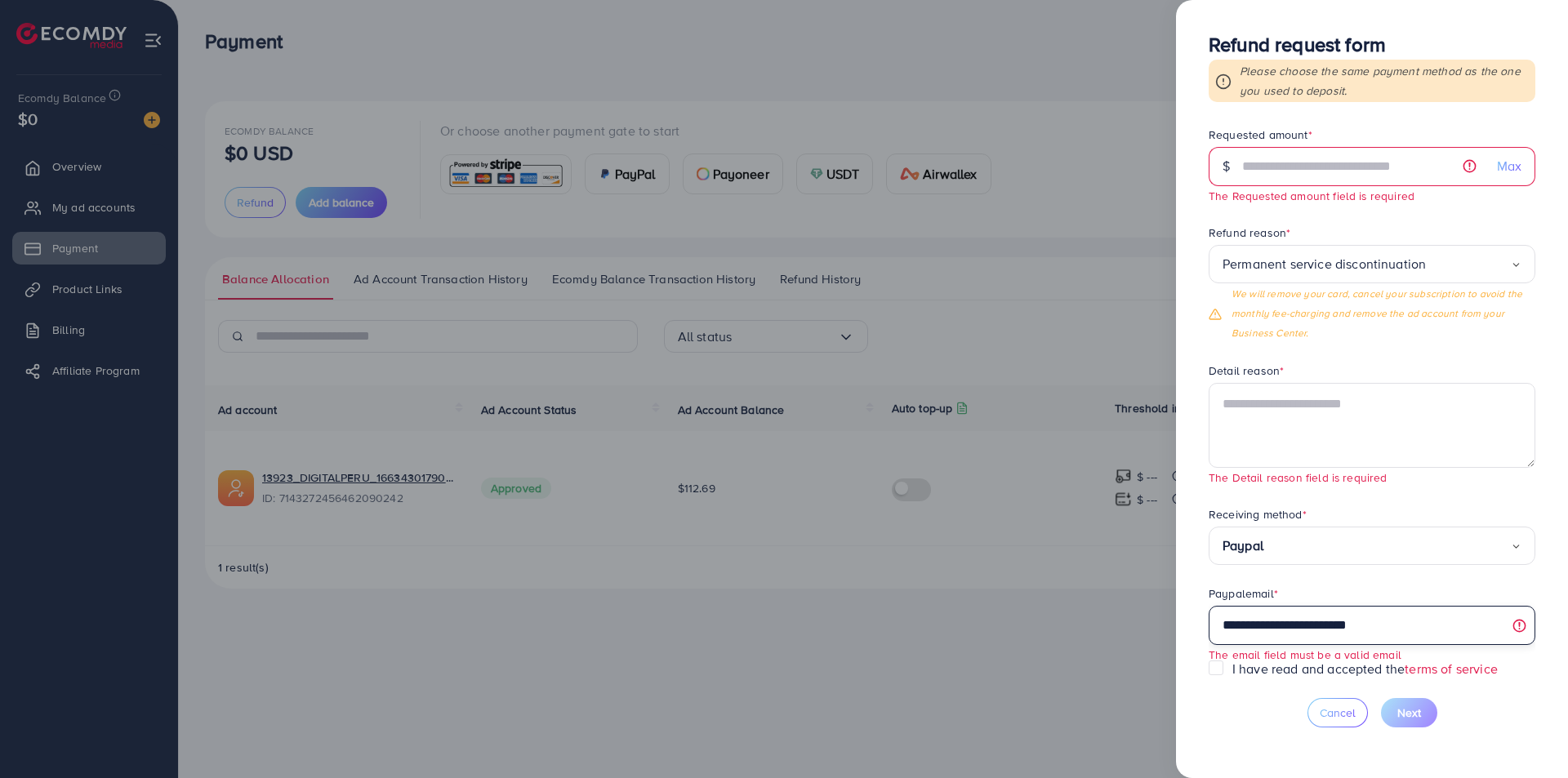
click at [1363, 624] on input "**********" at bounding box center [1371, 625] width 327 height 39
type input "**********"
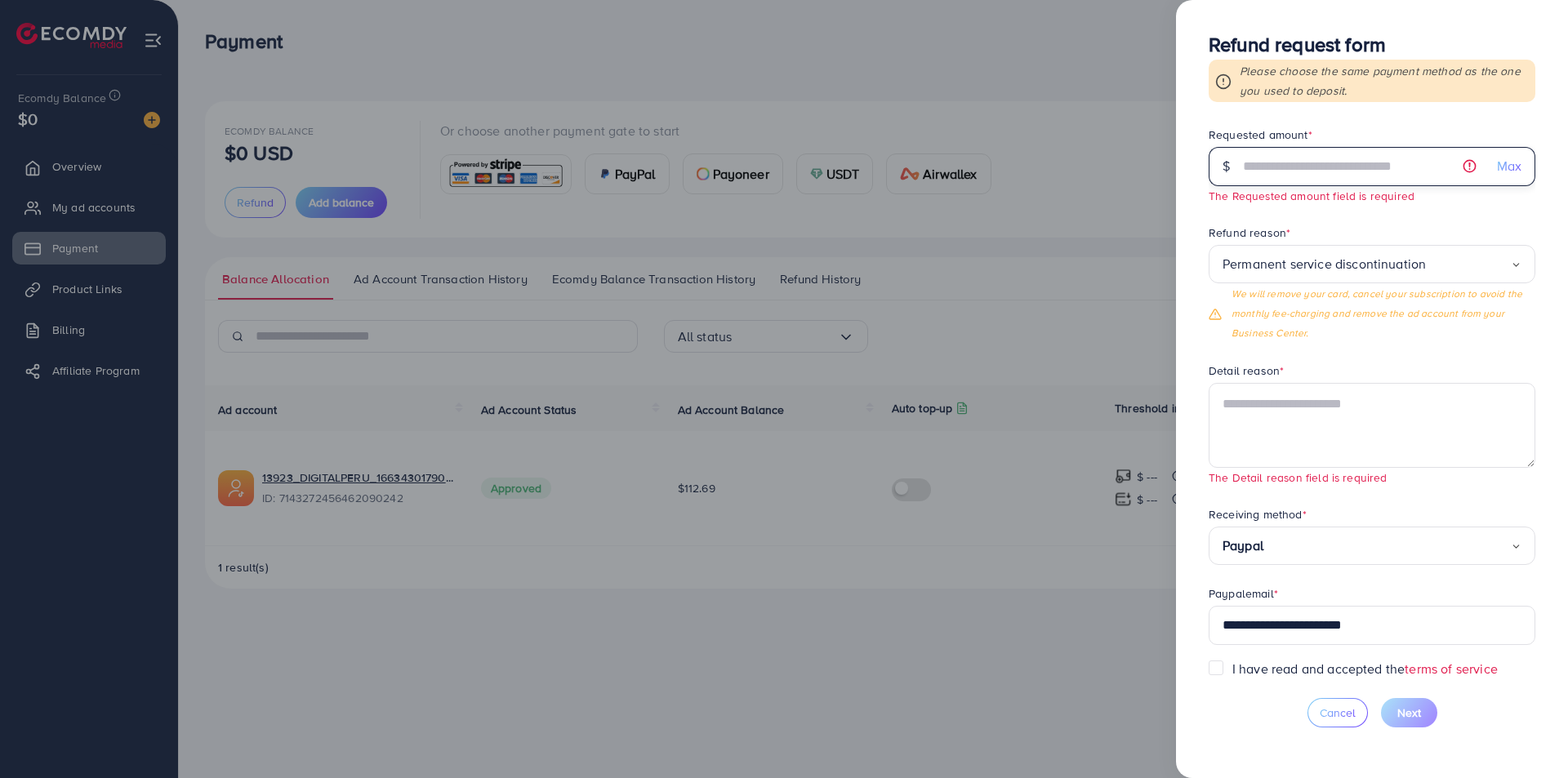
click at [1332, 166] on input "text" at bounding box center [1363, 166] width 242 height 39
type input "*"
click at [1501, 167] on span "Max" at bounding box center [1508, 166] width 24 height 19
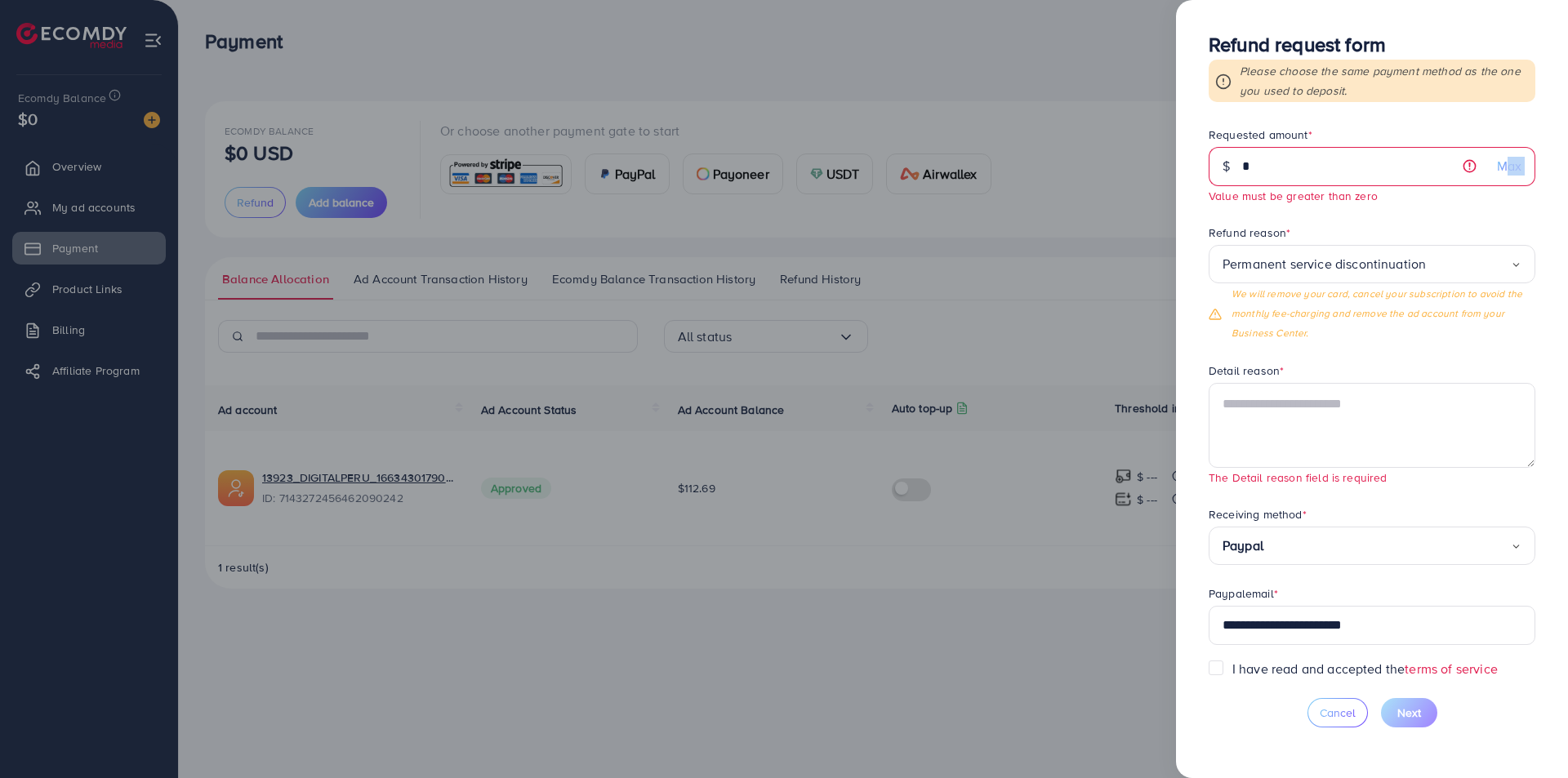
click at [1501, 167] on span "Max" at bounding box center [1508, 166] width 24 height 19
click at [1506, 164] on span "Max" at bounding box center [1508, 166] width 24 height 19
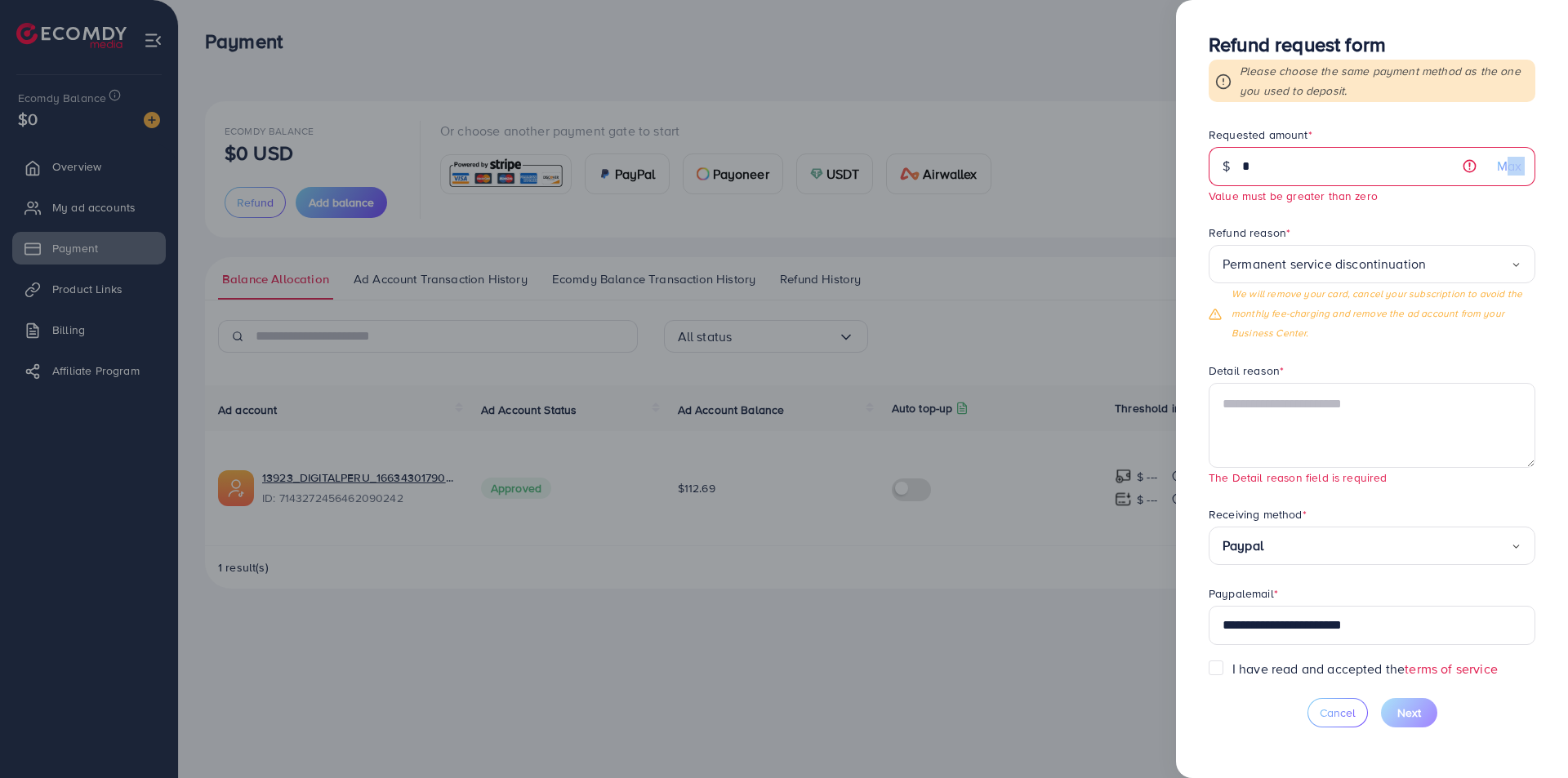
click at [1506, 164] on span "Max" at bounding box center [1508, 166] width 24 height 19
click at [1467, 165] on input "*" at bounding box center [1363, 166] width 242 height 39
drag, startPoint x: 1490, startPoint y: 165, endPoint x: 1501, endPoint y: 167, distance: 11.2
click at [1491, 166] on div "Max" at bounding box center [1509, 166] width 52 height 39
click at [1501, 167] on span "Max" at bounding box center [1508, 166] width 24 height 19
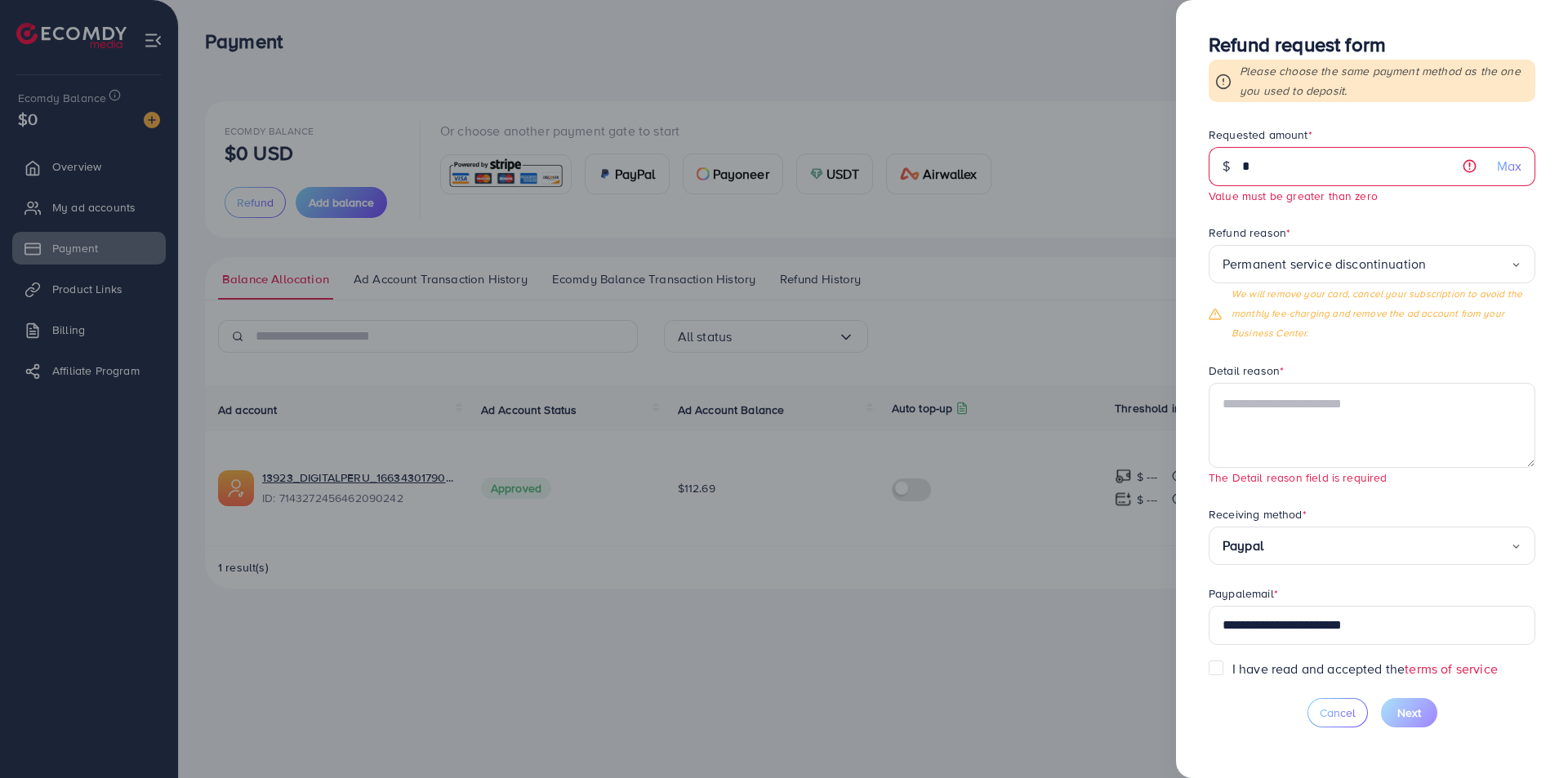
click at [1501, 167] on span "Max" at bounding box center [1508, 166] width 24 height 19
drag, startPoint x: 1501, startPoint y: 167, endPoint x: 1299, endPoint y: 175, distance: 202.2
click at [1469, 175] on div "$ * Max" at bounding box center [1371, 166] width 327 height 39
drag, startPoint x: 1268, startPoint y: 174, endPoint x: 1259, endPoint y: 175, distance: 9.1
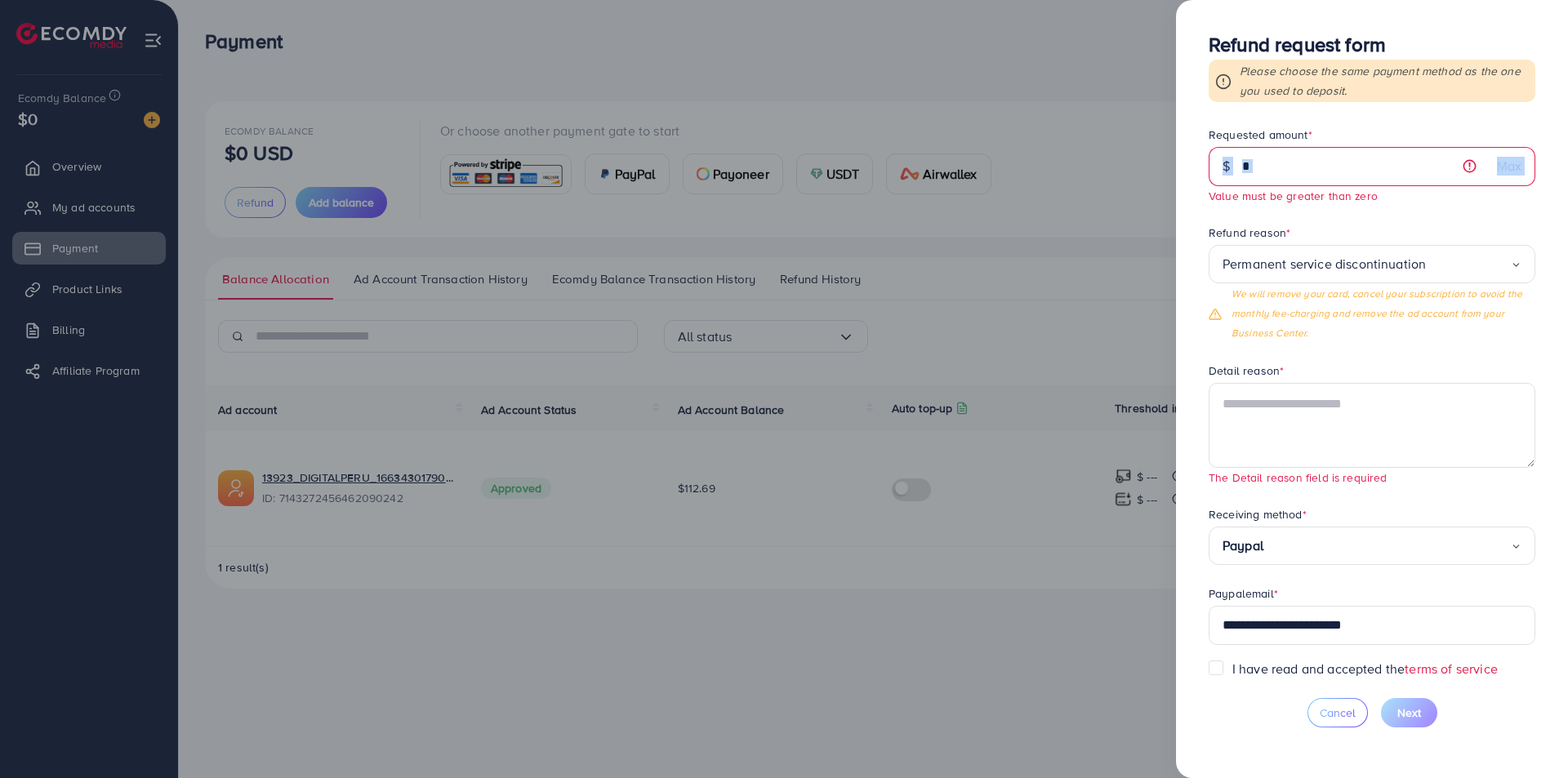
click at [1267, 174] on input "*" at bounding box center [1363, 166] width 242 height 39
click at [1222, 165] on div "$" at bounding box center [1225, 166] width 34 height 39
click at [1223, 166] on div "$" at bounding box center [1225, 166] width 34 height 39
click at [1240, 166] on div "$" at bounding box center [1225, 166] width 34 height 39
click at [1264, 221] on form "**********" at bounding box center [1371, 392] width 327 height 533
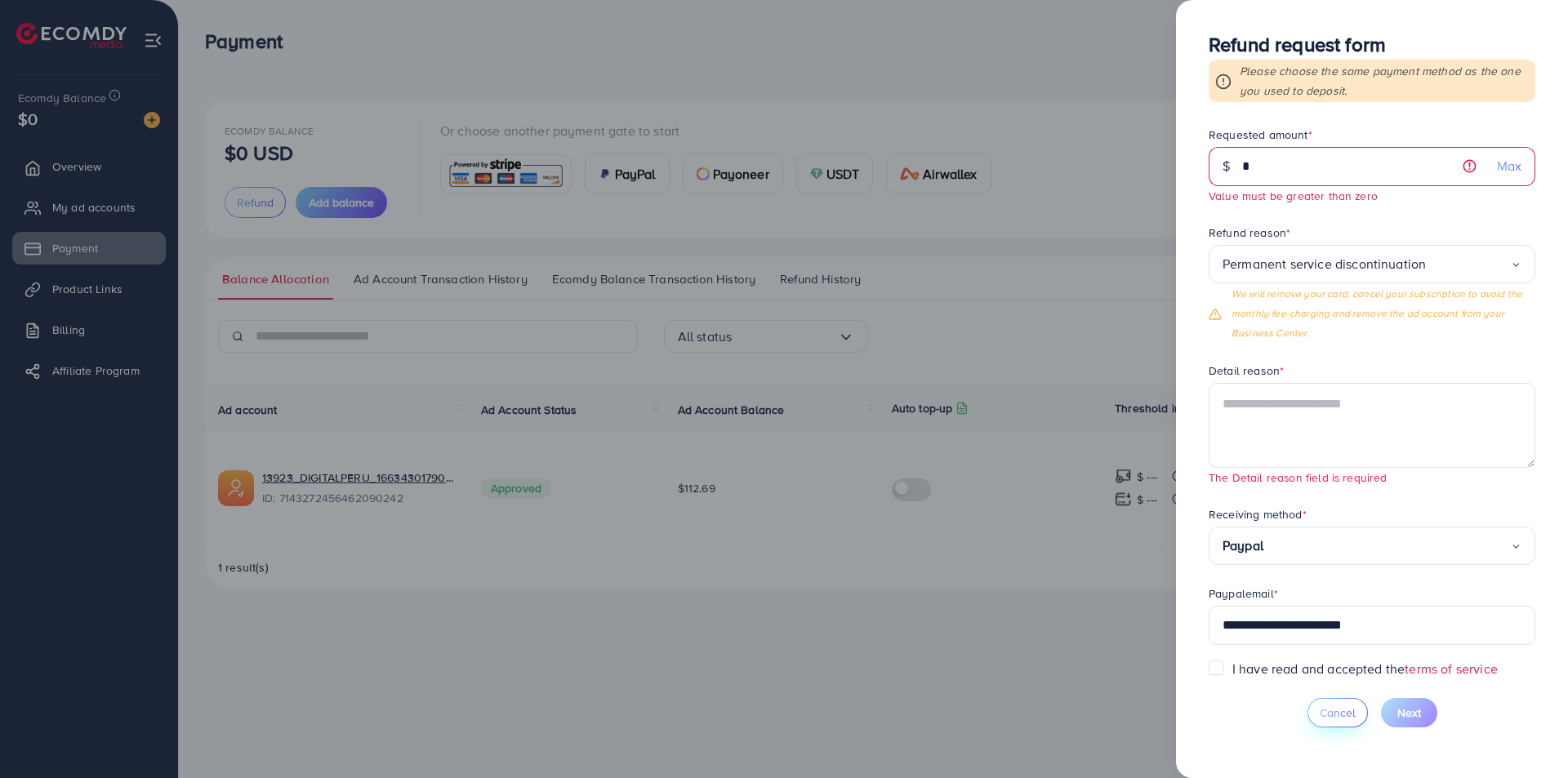
click at [1344, 714] on span "Cancel" at bounding box center [1337, 713] width 36 height 17
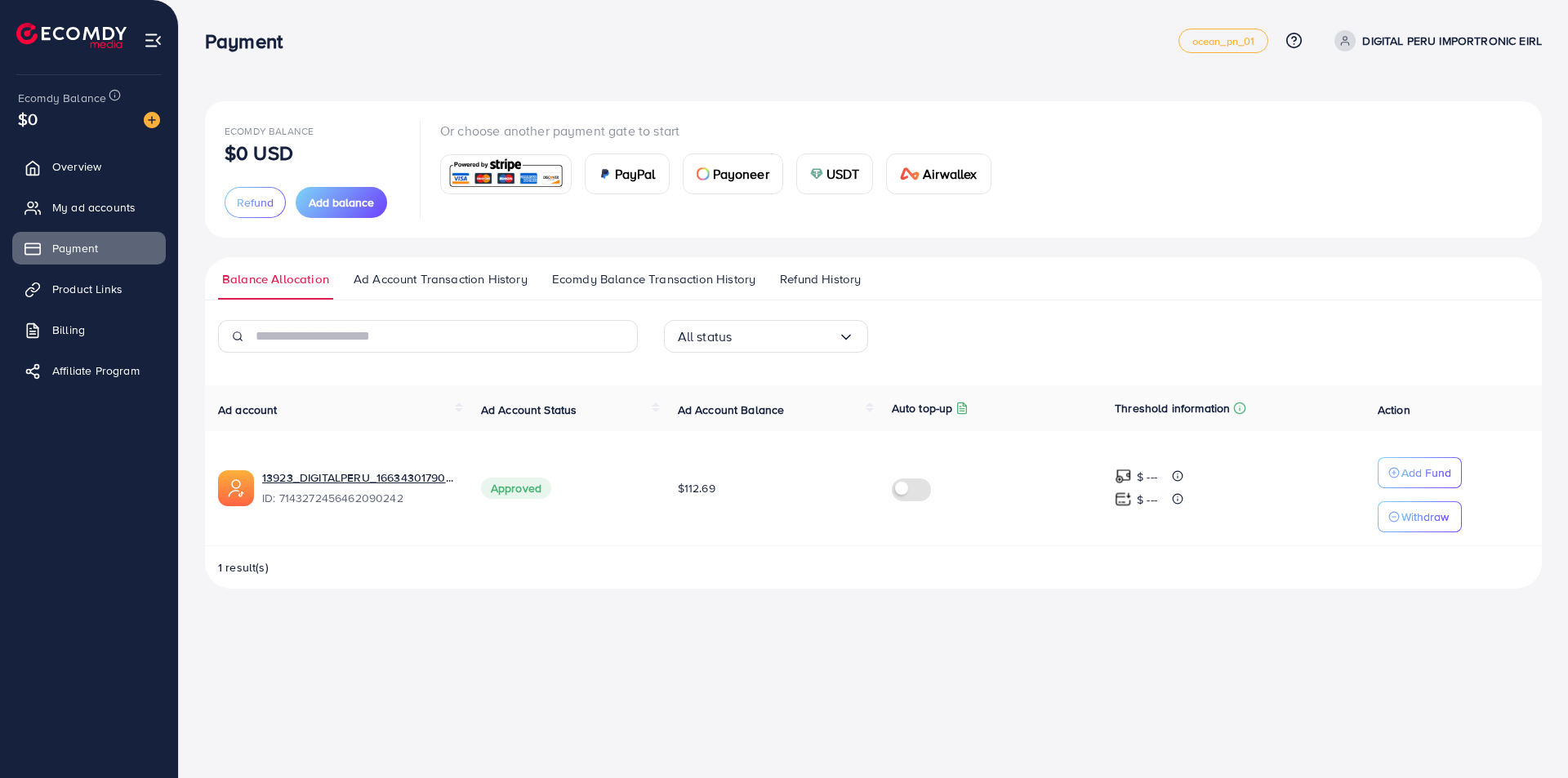
click at [570, 637] on div "Payment ocean_pn_01 Help Center Contact Support Plans and Pricing Term and poli…" at bounding box center [784, 389] width 1568 height 778
click at [251, 210] on button "Refund" at bounding box center [255, 202] width 62 height 31
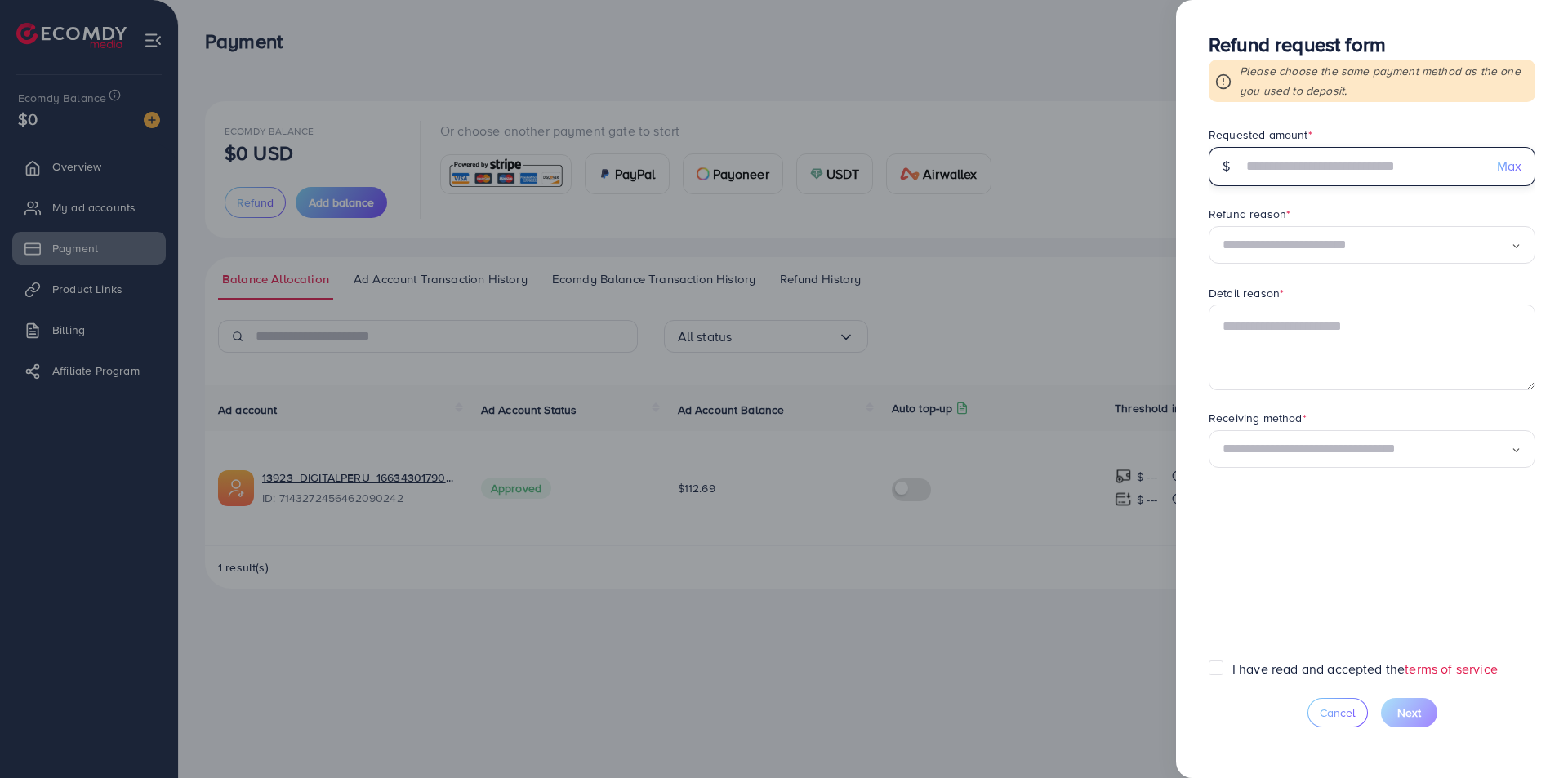
click at [1301, 163] on input "text" at bounding box center [1363, 166] width 242 height 39
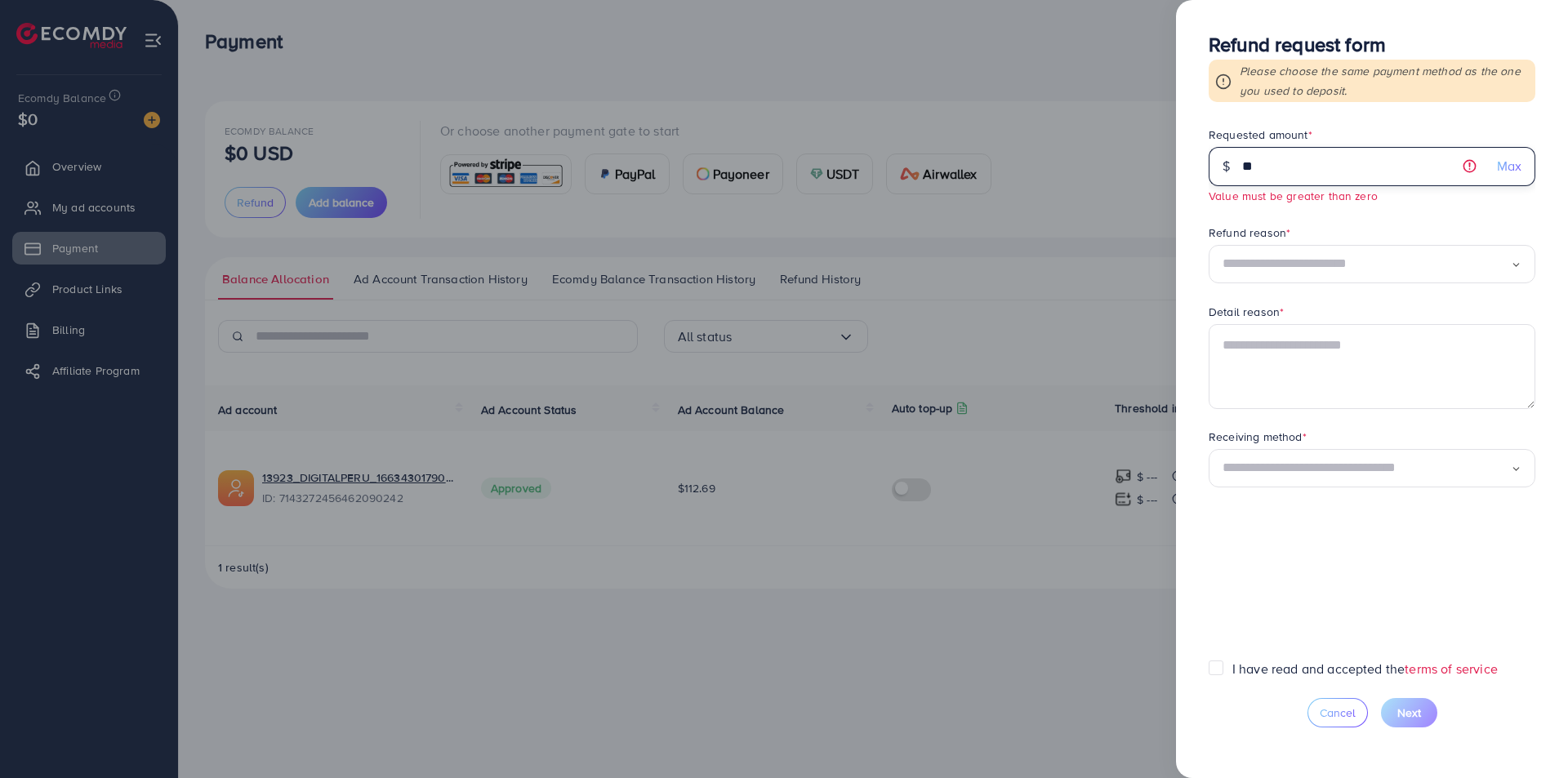
type input "*"
